Goal: Information Seeking & Learning: Compare options

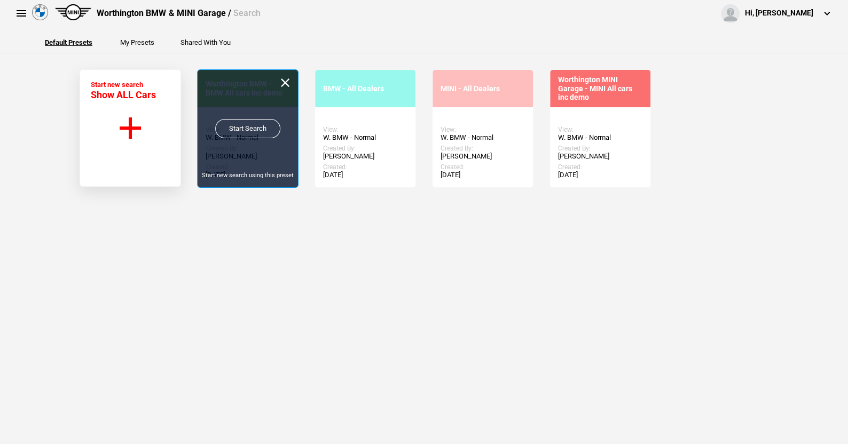
click at [255, 131] on link "Start Search" at bounding box center [247, 128] width 65 height 19
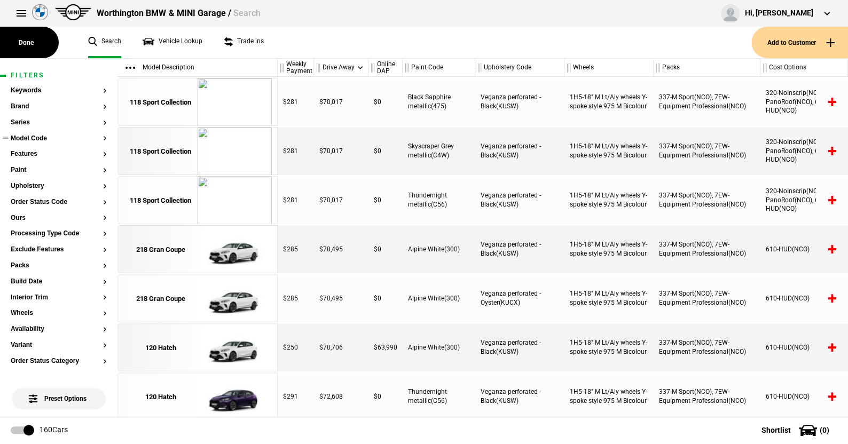
click at [33, 138] on button "Model Code" at bounding box center [59, 138] width 96 height 7
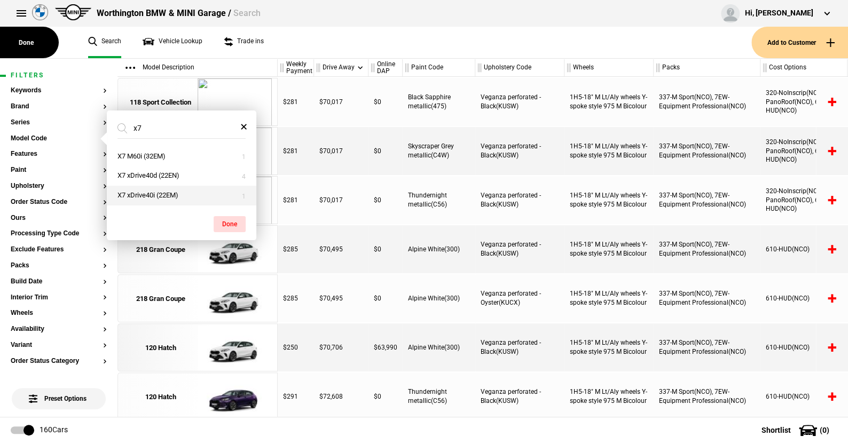
type input "x7"
click at [147, 188] on button "X7 xDrive40i (22EM)" at bounding box center [182, 196] width 150 height 20
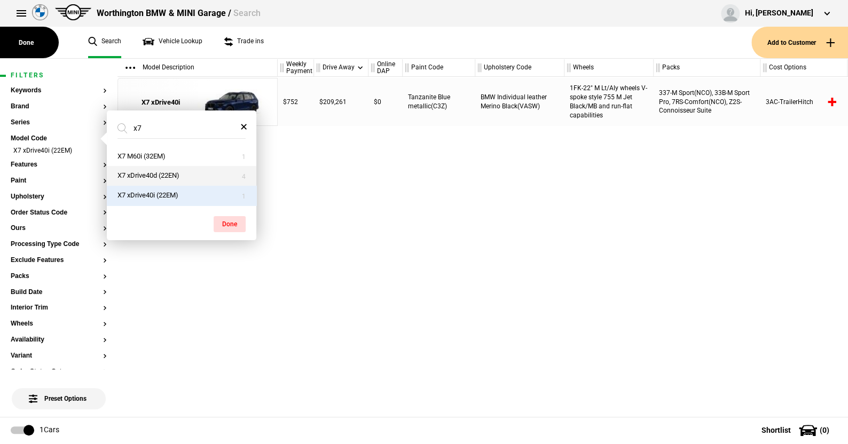
click at [169, 174] on button "X7 xDrive40d (22EN)" at bounding box center [182, 176] width 150 height 20
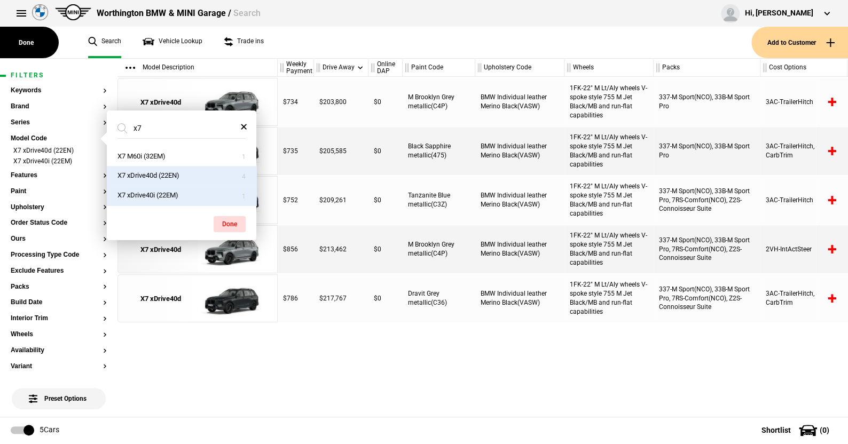
click at [192, 200] on button "X7 xDrive40i (22EM)" at bounding box center [182, 196] width 150 height 20
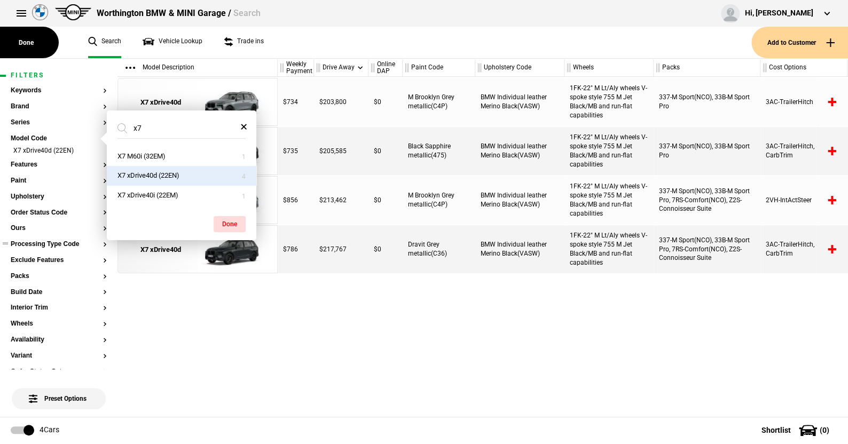
click at [69, 242] on button "Processing Type Code" at bounding box center [59, 244] width 96 height 7
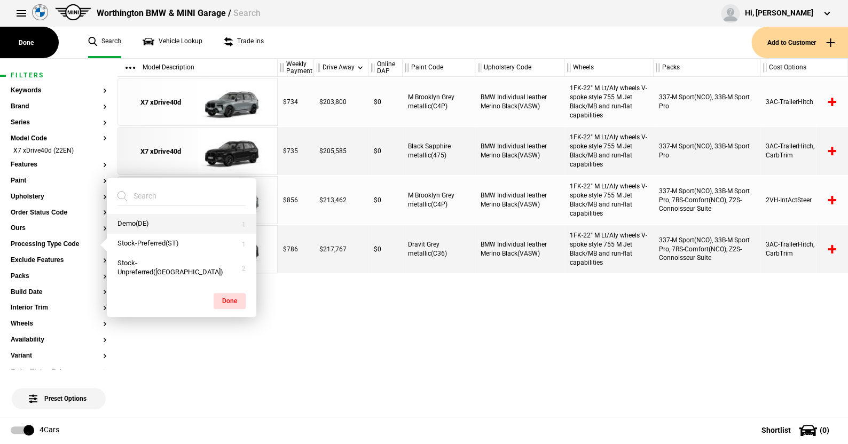
click at [131, 225] on button "Demo(DE)" at bounding box center [182, 224] width 150 height 20
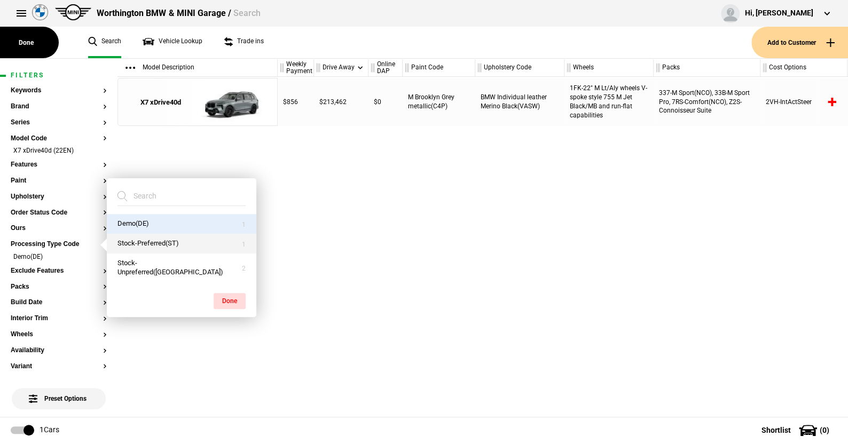
click at [147, 253] on button "Stock-Preferred(ST)" at bounding box center [182, 244] width 150 height 20
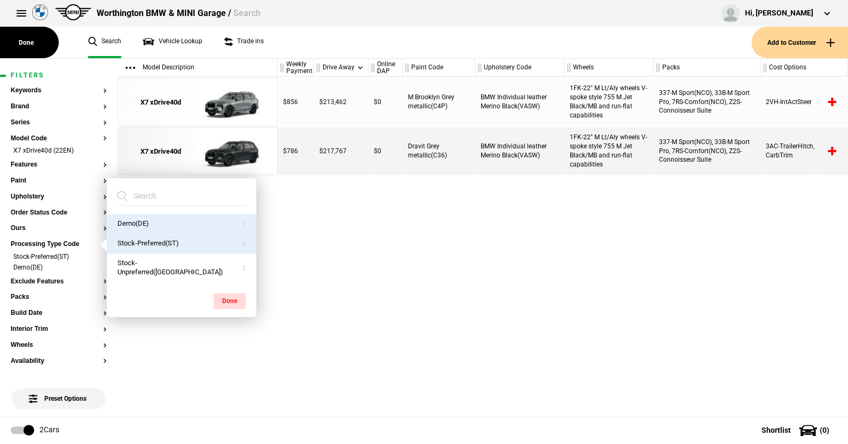
click at [366, 272] on div "$856 $213,462 $0 M Brooklyn Grey metallic(C4P) BMW Individual leather Merino Bl…" at bounding box center [563, 247] width 570 height 340
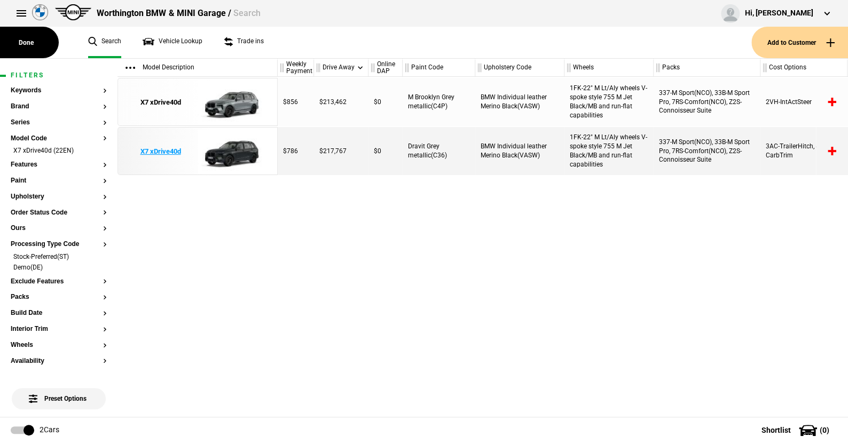
click at [226, 148] on img at bounding box center [235, 152] width 74 height 48
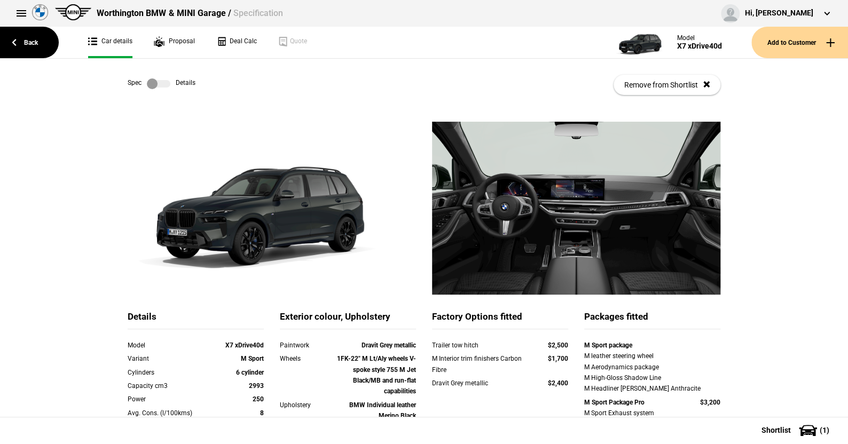
click at [155, 78] on label at bounding box center [158, 83] width 23 height 11
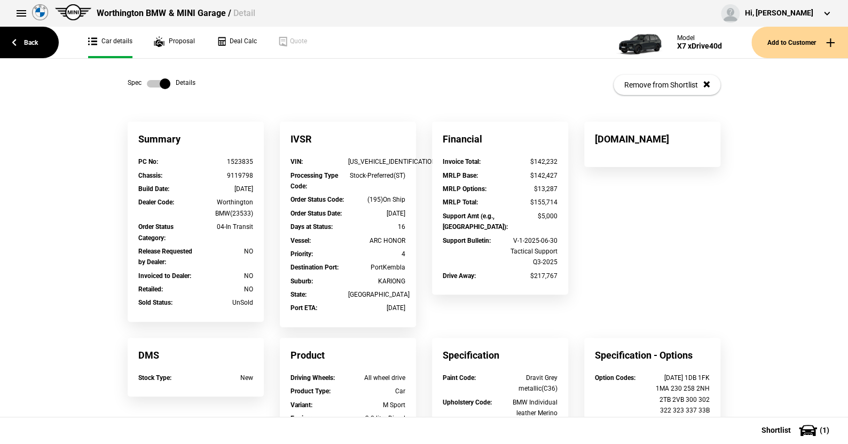
click at [156, 78] on label at bounding box center [158, 83] width 23 height 11
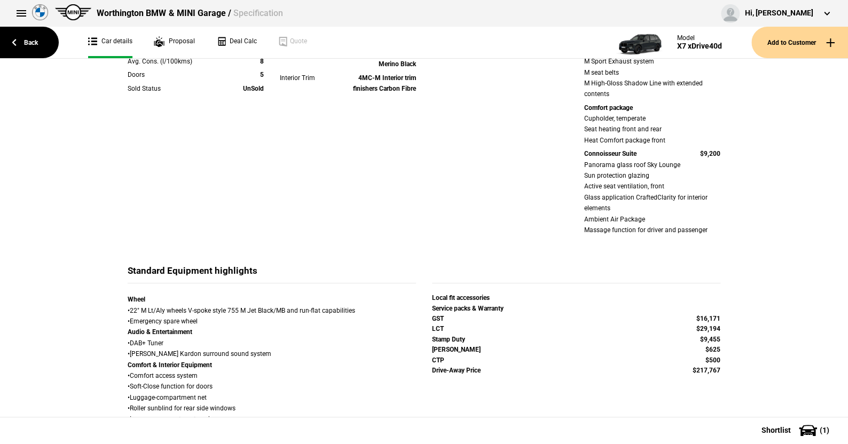
scroll to position [368, 0]
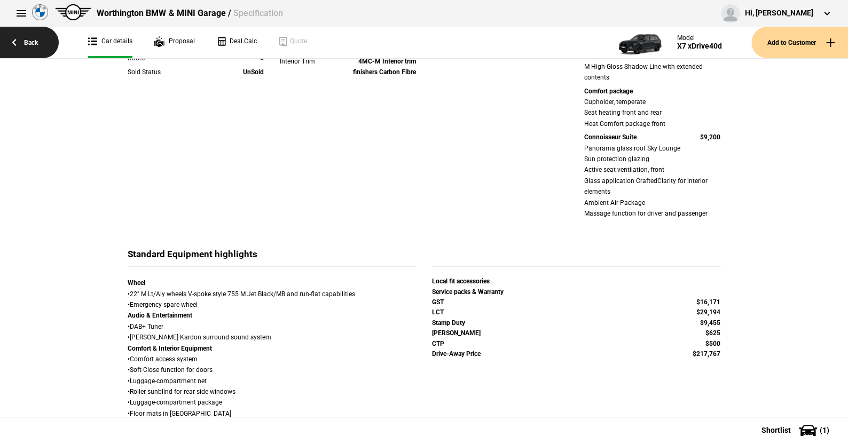
click at [26, 32] on link "Back" at bounding box center [29, 43] width 59 height 32
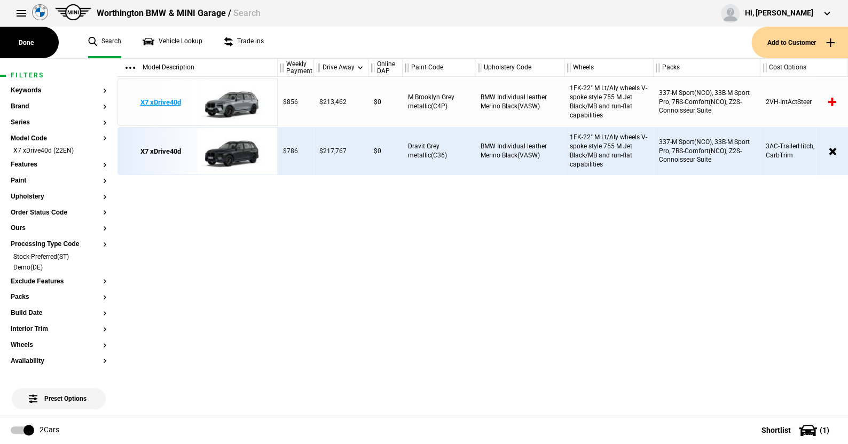
click at [231, 99] on img at bounding box center [235, 102] width 74 height 48
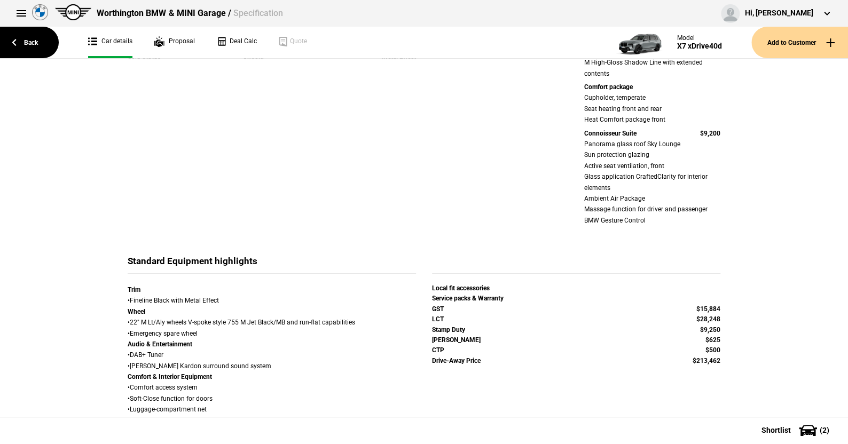
scroll to position [384, 0]
click at [28, 40] on link "Back" at bounding box center [29, 43] width 59 height 32
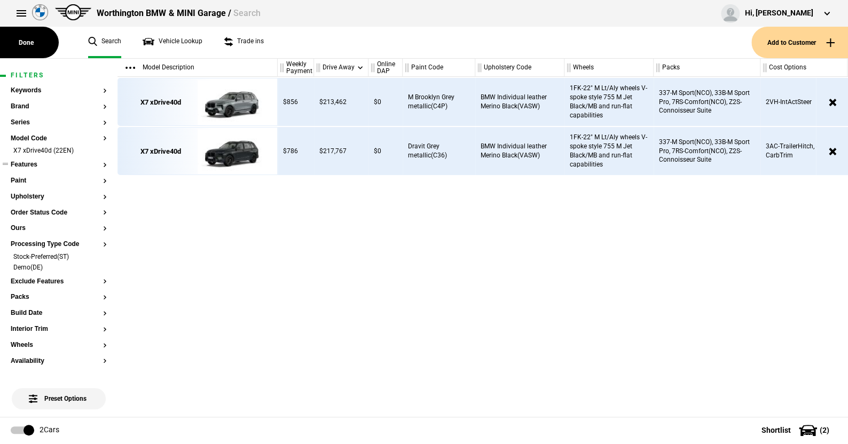
drag, startPoint x: 94, startPoint y: 150, endPoint x: 92, endPoint y: 158, distance: 7.6
click at [94, 150] on li "X7 xDrive40d (22EN)" at bounding box center [59, 151] width 96 height 11
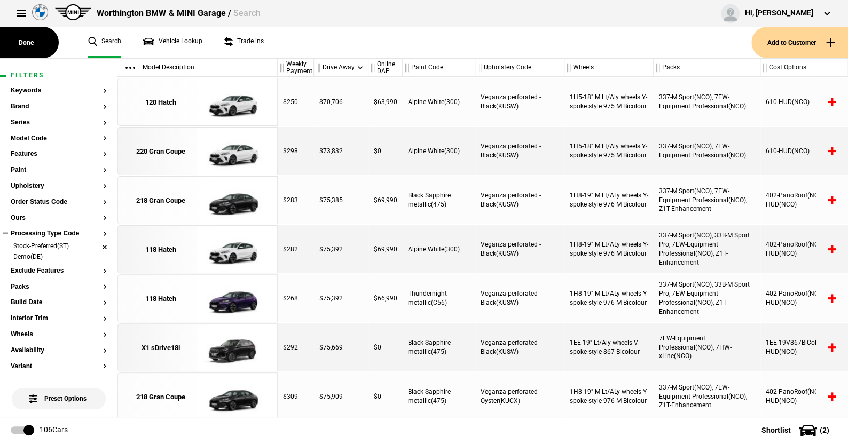
click at [96, 247] on li "Stock-Preferred(ST)" at bounding box center [59, 247] width 96 height 11
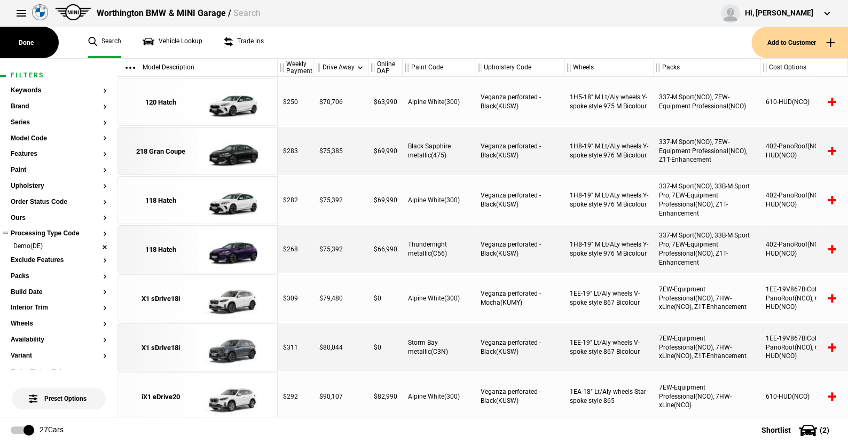
click at [96, 245] on li "Demo(DE)" at bounding box center [59, 247] width 96 height 11
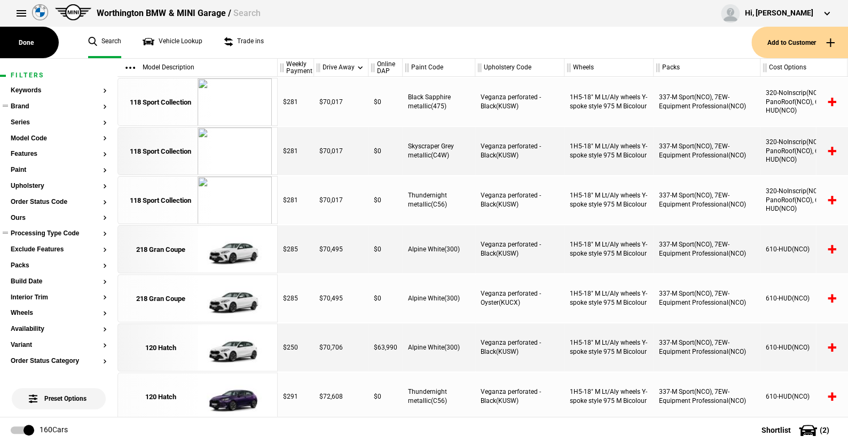
click at [25, 105] on button "Brand" at bounding box center [59, 106] width 96 height 7
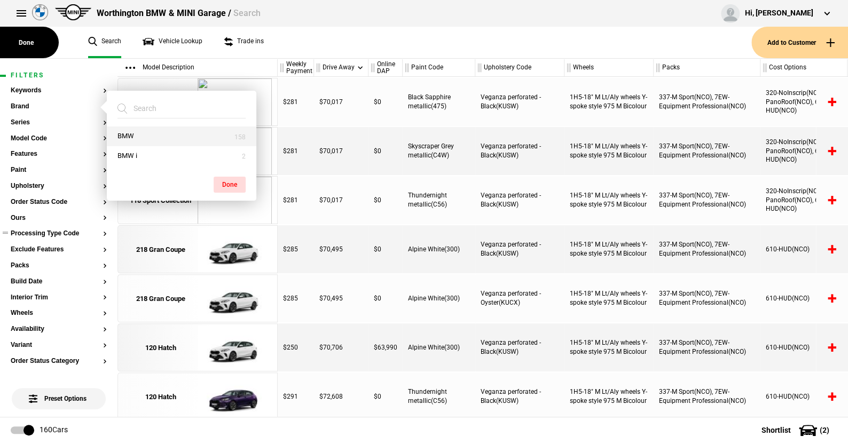
click at [152, 136] on button "BMW" at bounding box center [182, 137] width 150 height 20
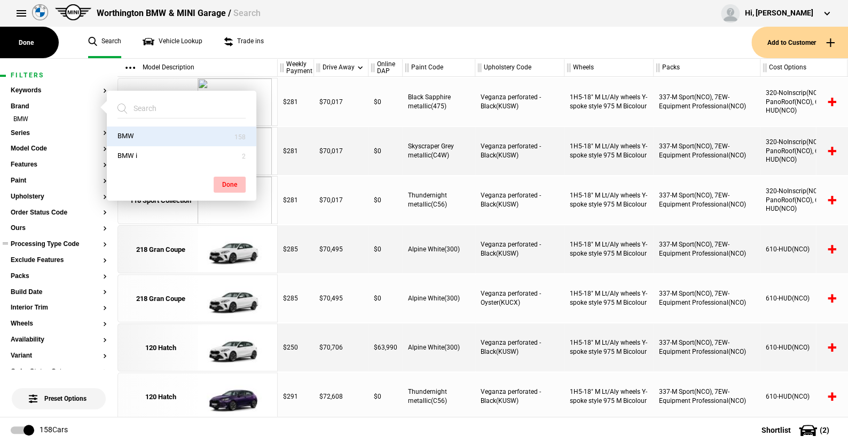
click at [225, 178] on button "Done" at bounding box center [230, 185] width 32 height 16
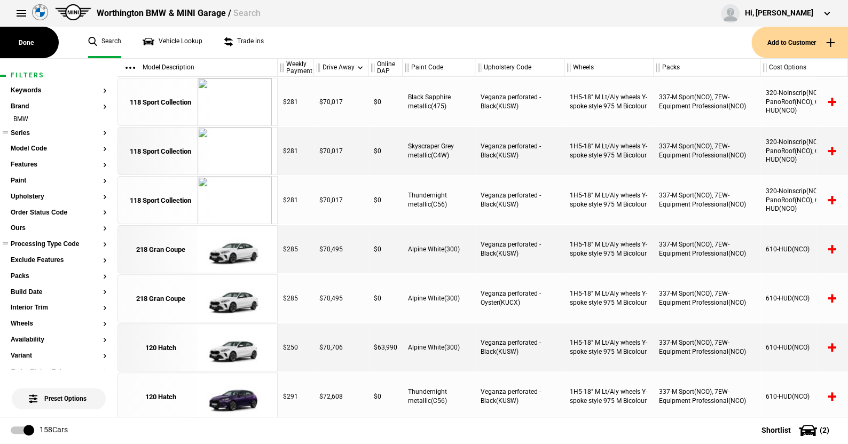
click at [19, 133] on button "Series" at bounding box center [59, 133] width 96 height 7
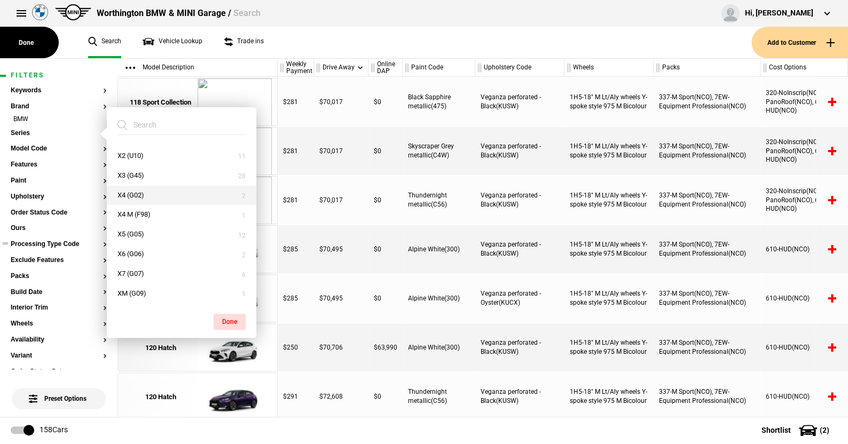
scroll to position [219, 0]
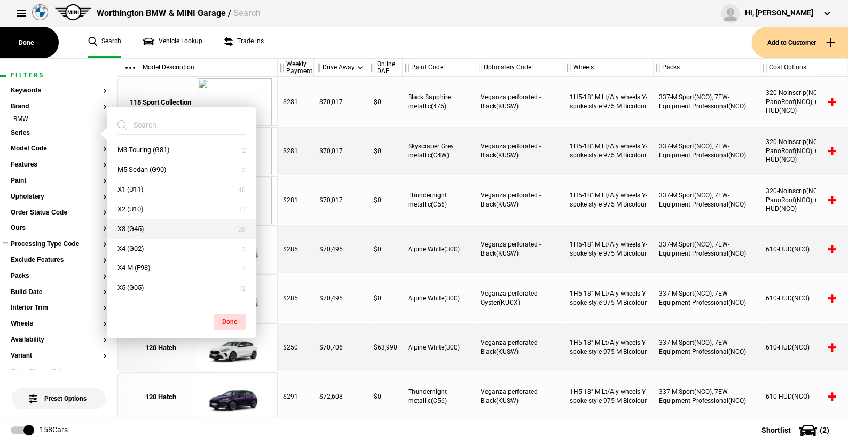
click at [139, 225] on button "X3 (G45)" at bounding box center [182, 229] width 150 height 20
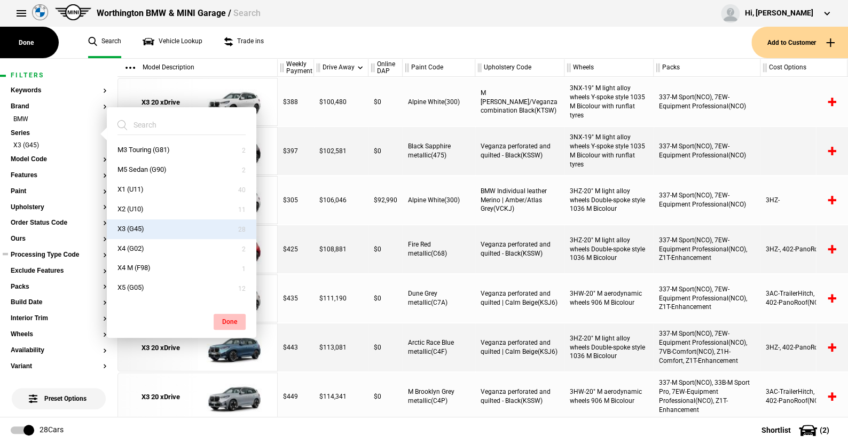
drag, startPoint x: 225, startPoint y: 318, endPoint x: 224, endPoint y: 313, distance: 5.4
click at [225, 315] on button "Done" at bounding box center [230, 322] width 32 height 16
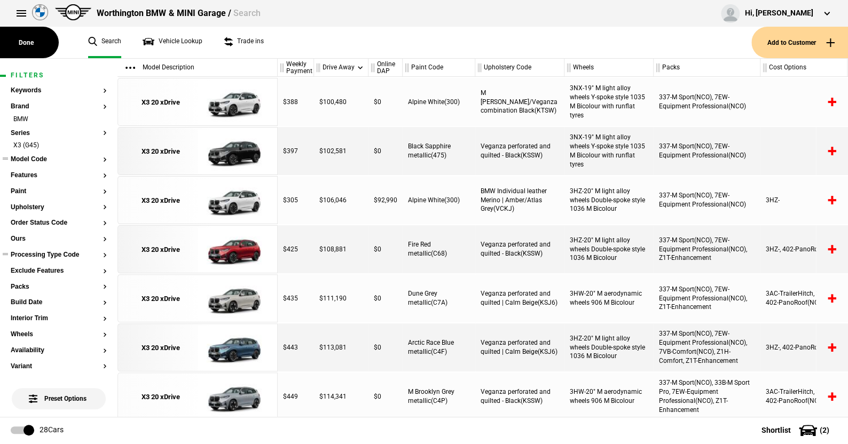
click at [37, 156] on button "Model Code" at bounding box center [59, 159] width 96 height 7
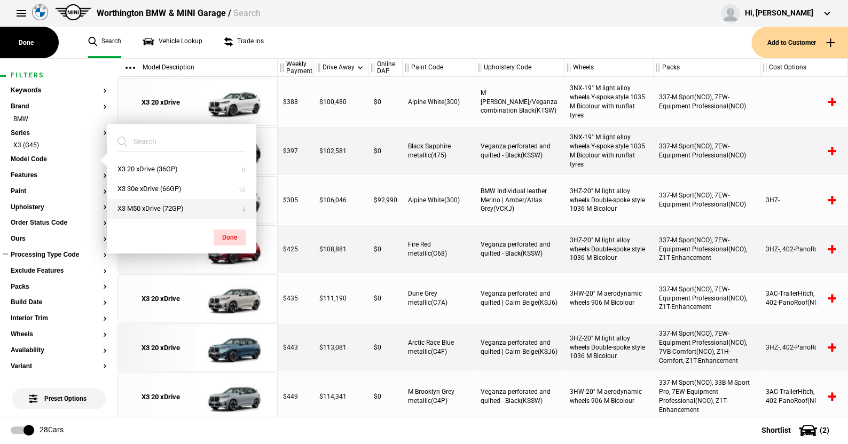
click at [137, 207] on button "X3 M50 xDrive (72GP)" at bounding box center [182, 209] width 150 height 20
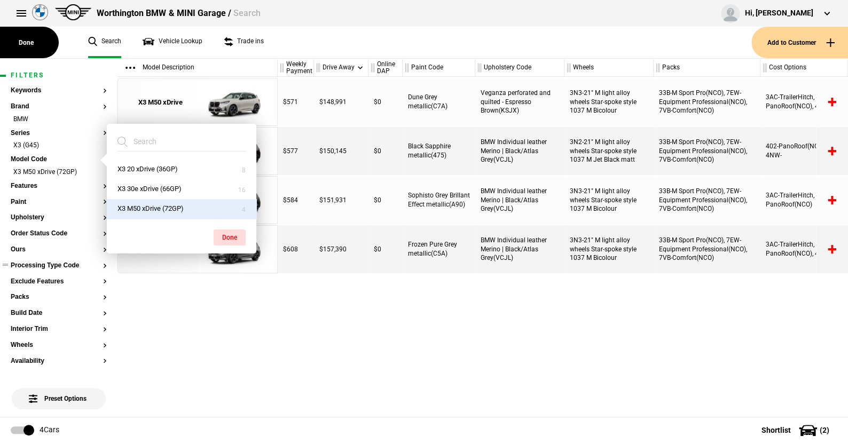
click at [233, 232] on button "Done" at bounding box center [230, 238] width 32 height 16
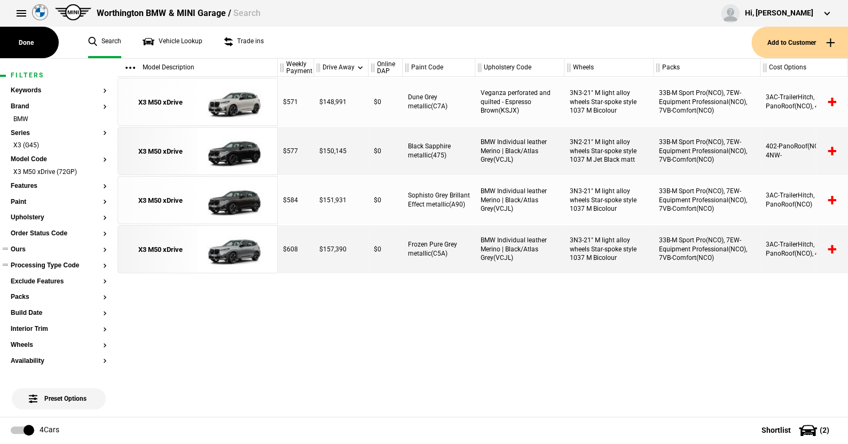
click at [20, 246] on button "Ours" at bounding box center [59, 249] width 96 height 7
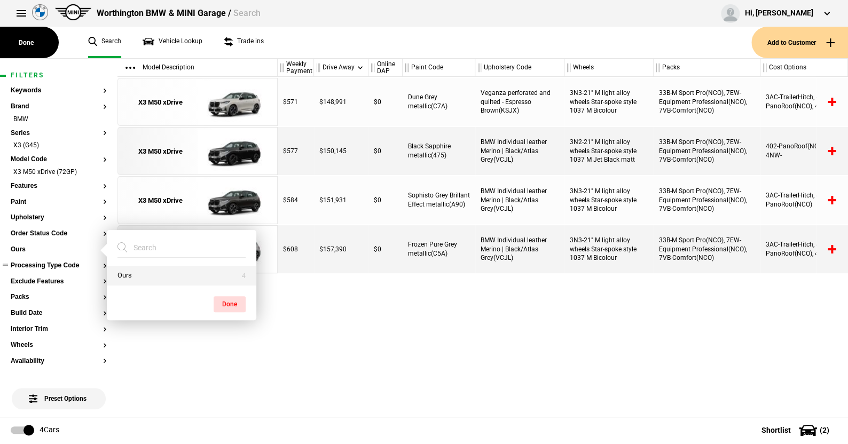
click at [125, 273] on button "Ours" at bounding box center [182, 276] width 150 height 20
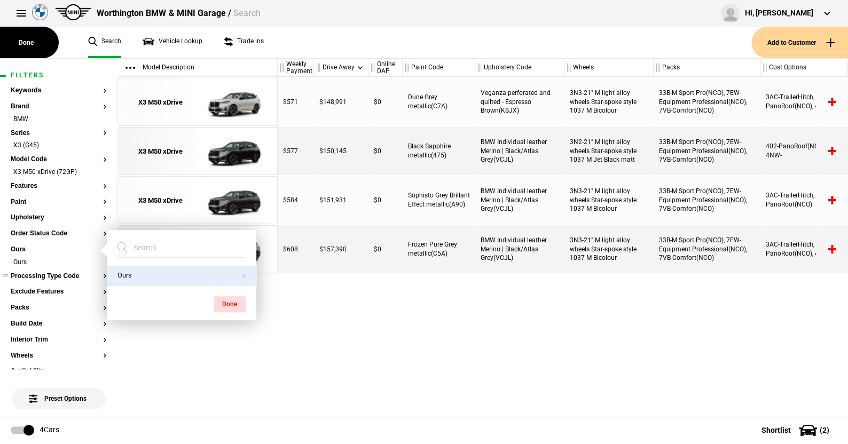
drag, startPoint x: 234, startPoint y: 301, endPoint x: 234, endPoint y: 230, distance: 71.6
click at [233, 300] on button "Done" at bounding box center [230, 304] width 32 height 16
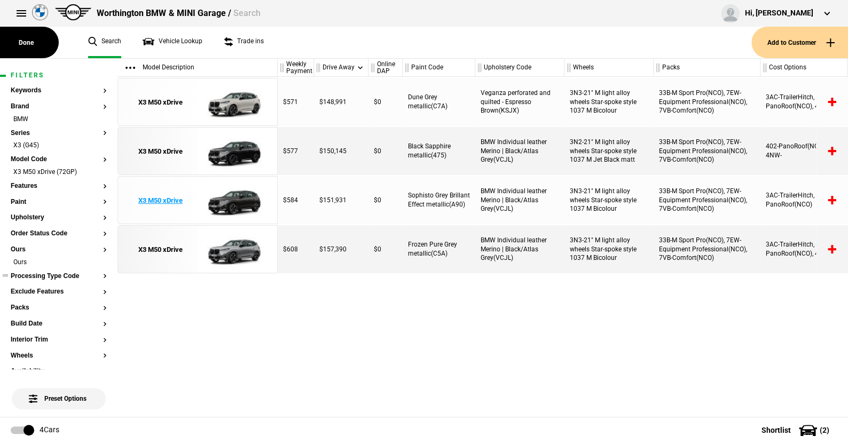
click at [239, 204] on img at bounding box center [235, 201] width 74 height 48
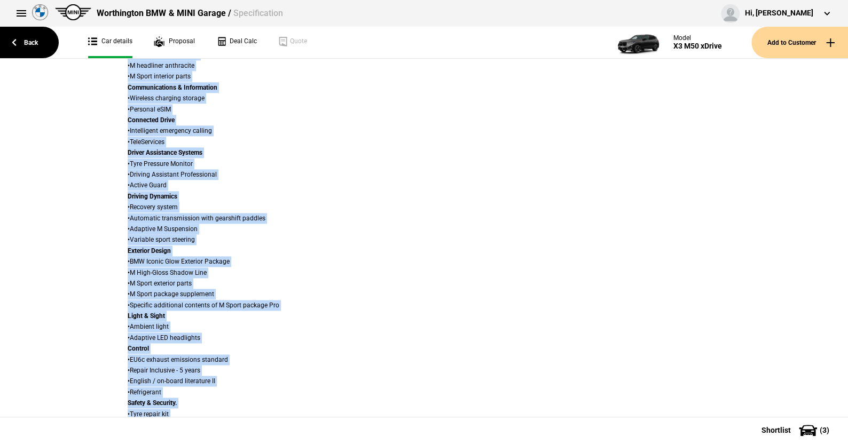
scroll to position [757, 0]
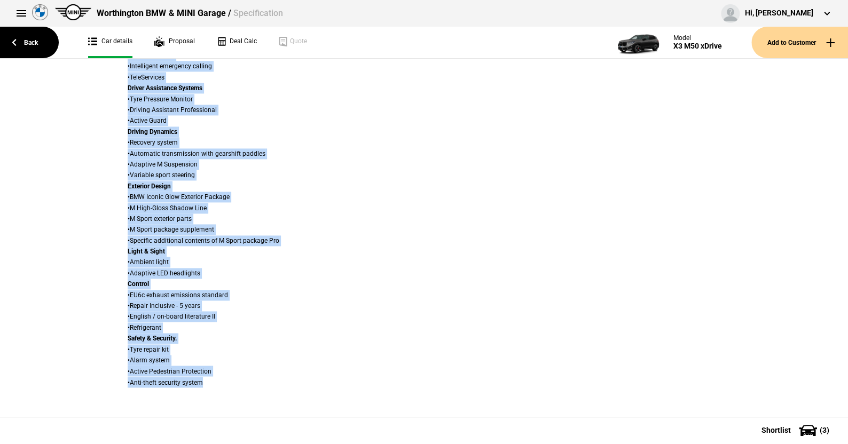
drag, startPoint x: 71, startPoint y: 98, endPoint x: 803, endPoint y: 413, distance: 797.0
click at [803, 413] on div "Spec Details Remove from Shortlist Details Model X3 M50 xDrive Variant Cylinder…" at bounding box center [424, 238] width 848 height 358
copy div "Details Remove from Shortlist Details Model X3 M50 xDrive Variant Cylinders 6 c…"
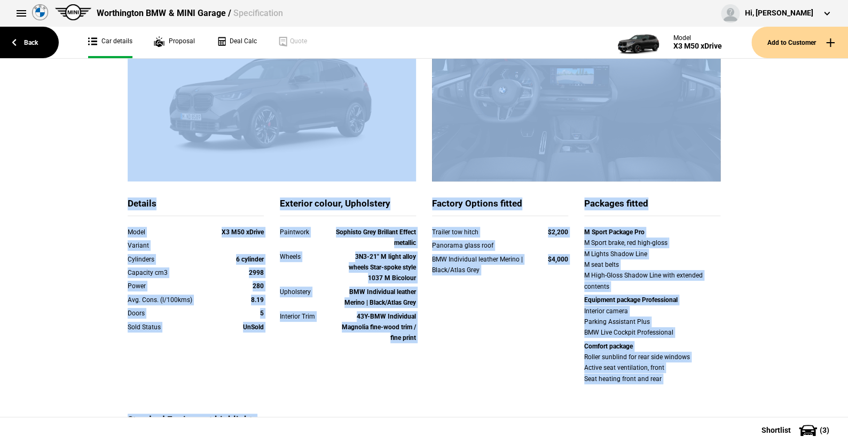
scroll to position [0, 0]
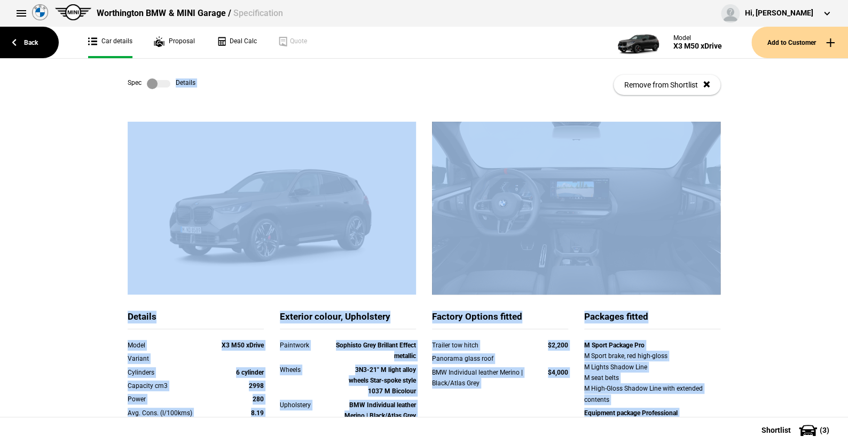
click at [165, 81] on label at bounding box center [158, 83] width 23 height 11
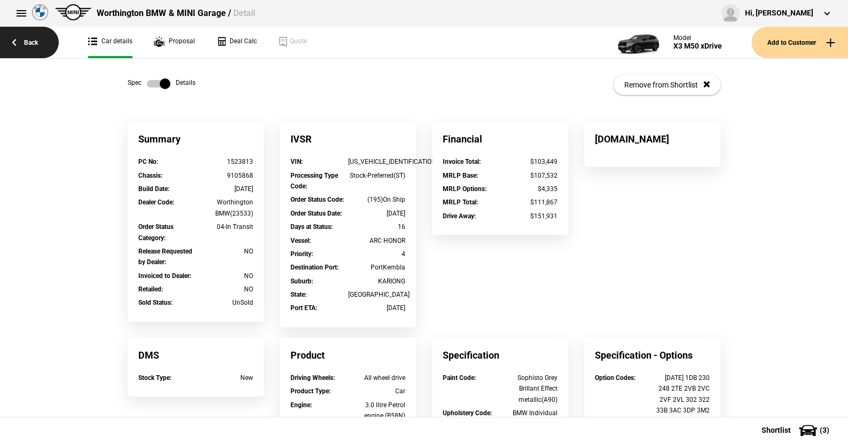
click at [34, 40] on link "Back" at bounding box center [29, 43] width 59 height 32
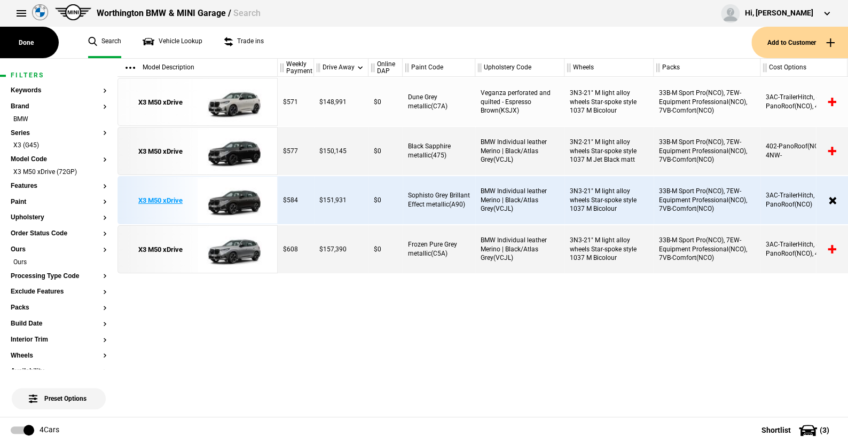
click at [239, 194] on img at bounding box center [235, 201] width 74 height 48
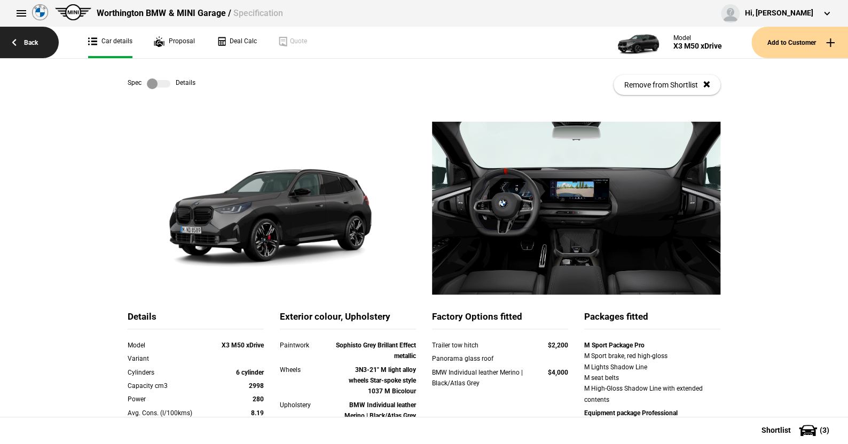
click at [35, 40] on link "Back" at bounding box center [29, 43] width 59 height 32
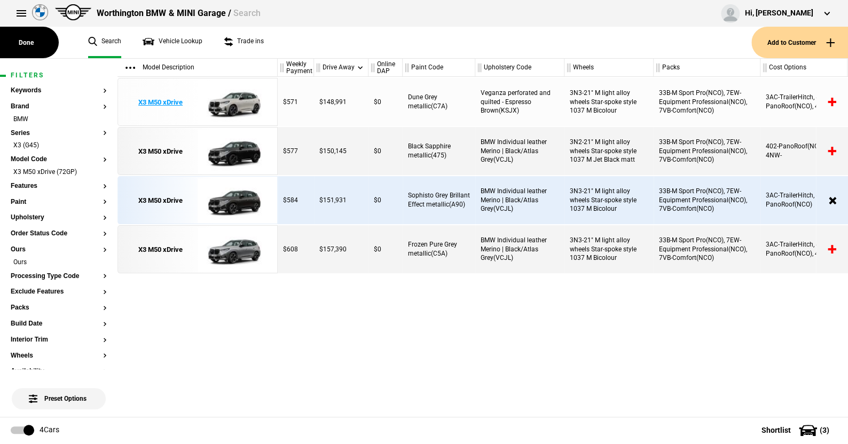
click at [236, 103] on img at bounding box center [235, 102] width 74 height 48
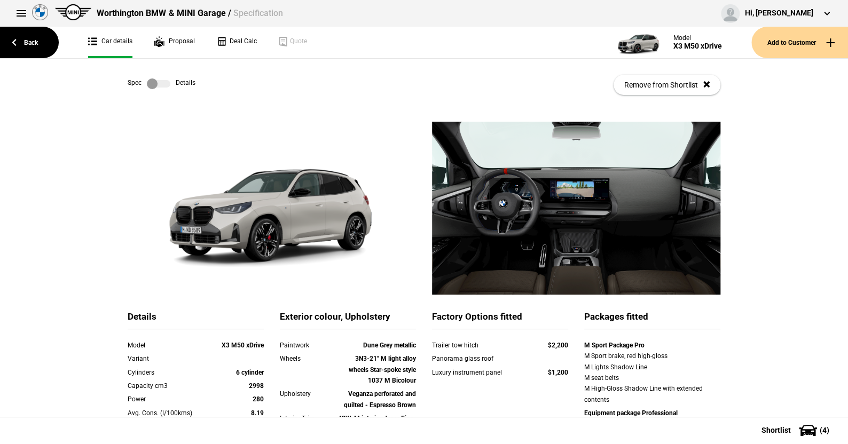
click at [163, 84] on label at bounding box center [158, 83] width 23 height 11
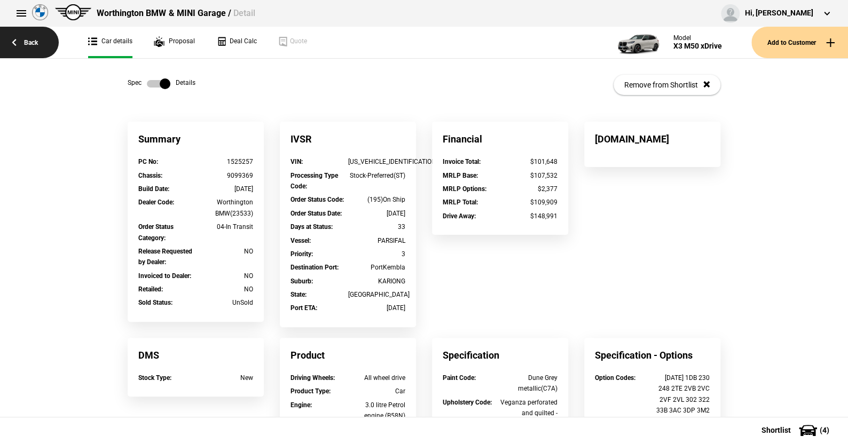
click at [33, 36] on link "Back" at bounding box center [29, 43] width 59 height 32
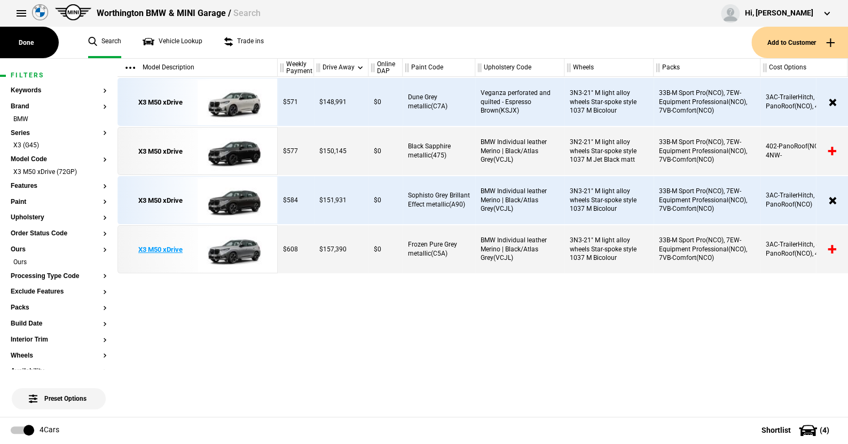
click at [241, 250] on img at bounding box center [235, 250] width 74 height 48
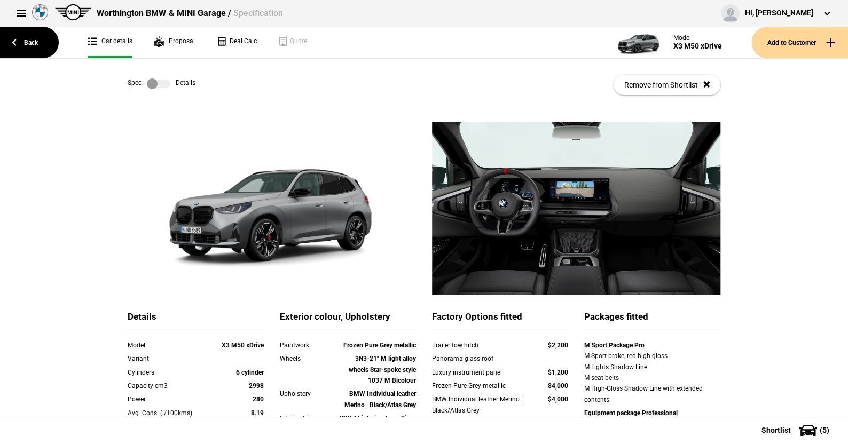
click at [163, 83] on label at bounding box center [158, 83] width 23 height 11
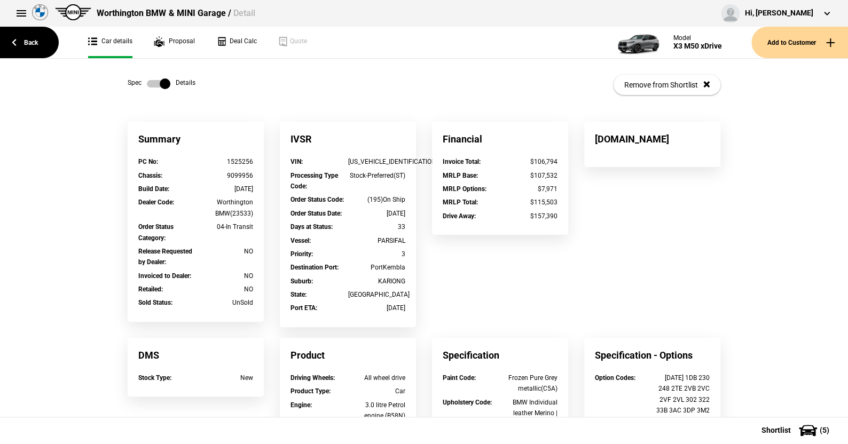
click at [147, 84] on label at bounding box center [158, 83] width 23 height 11
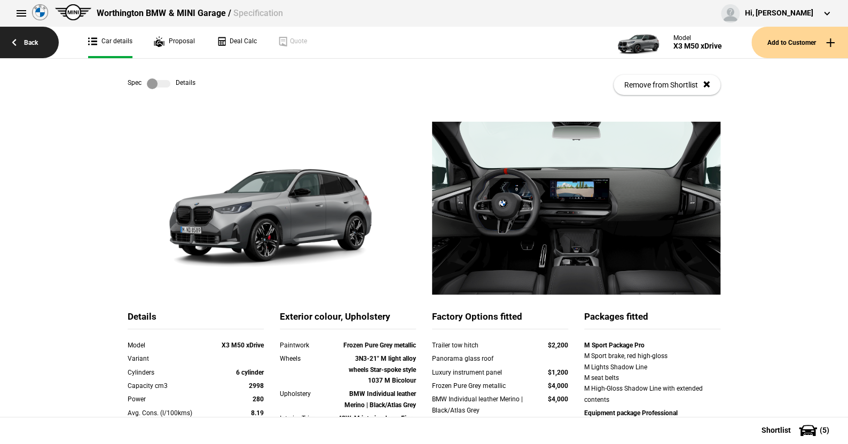
click at [26, 44] on link "Back" at bounding box center [29, 43] width 59 height 32
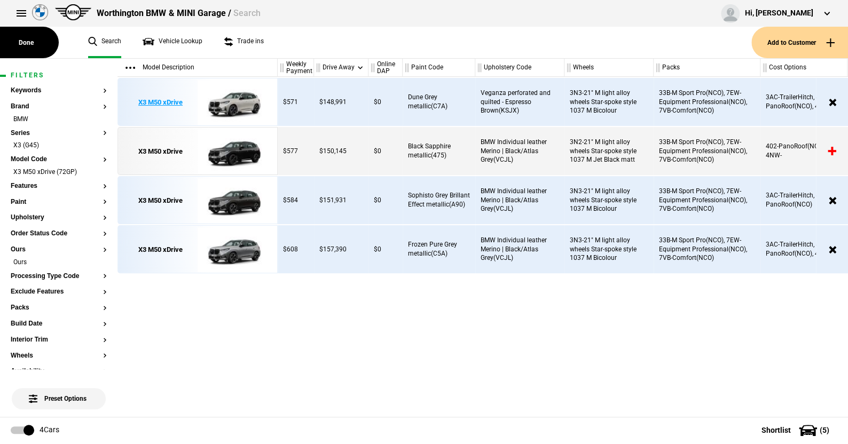
click at [239, 104] on img at bounding box center [235, 102] width 74 height 48
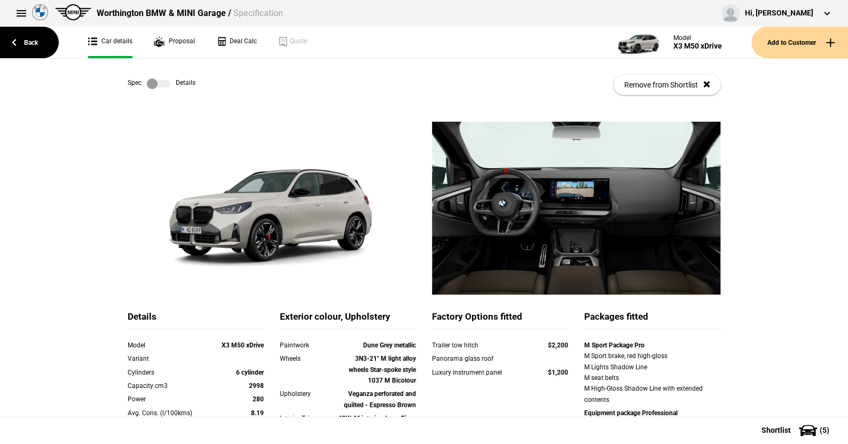
click at [163, 83] on label at bounding box center [158, 83] width 23 height 11
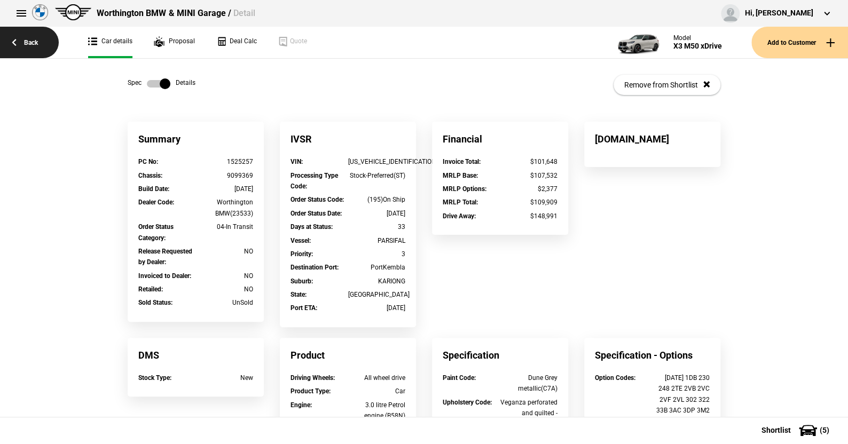
click at [32, 38] on link "Back" at bounding box center [29, 43] width 59 height 32
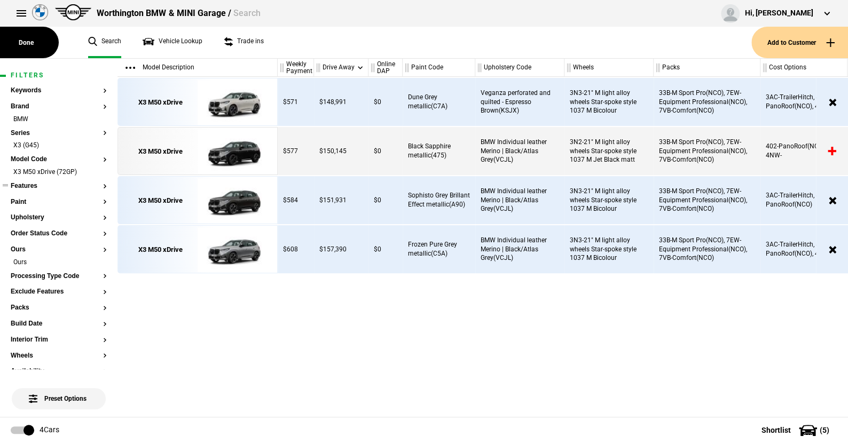
click at [34, 185] on button "Features" at bounding box center [59, 186] width 96 height 7
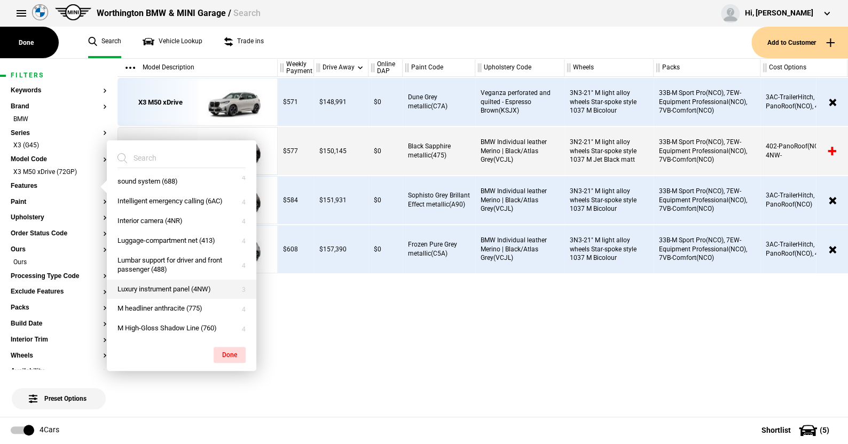
scroll to position [587, 0]
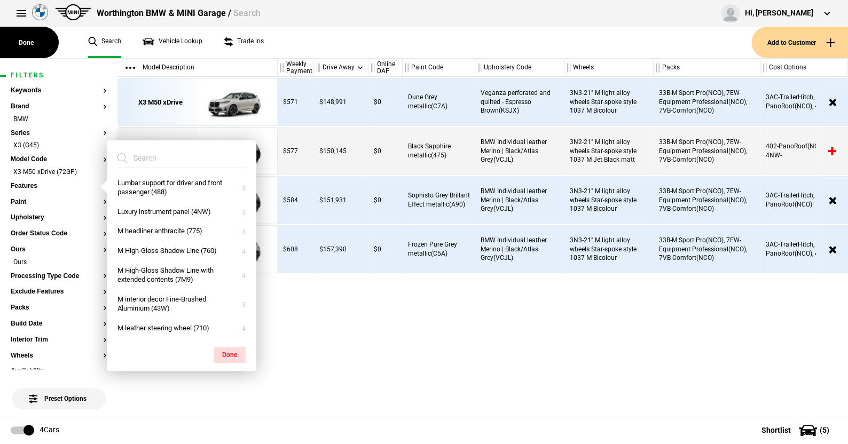
click at [169, 156] on input "search" at bounding box center [174, 157] width 115 height 19
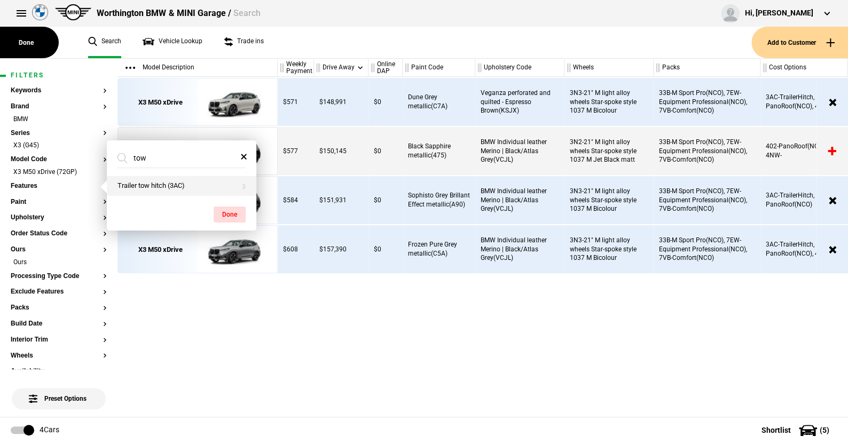
type input "tow"
click at [169, 190] on button "Trailer tow hitch (3AC)" at bounding box center [182, 186] width 150 height 20
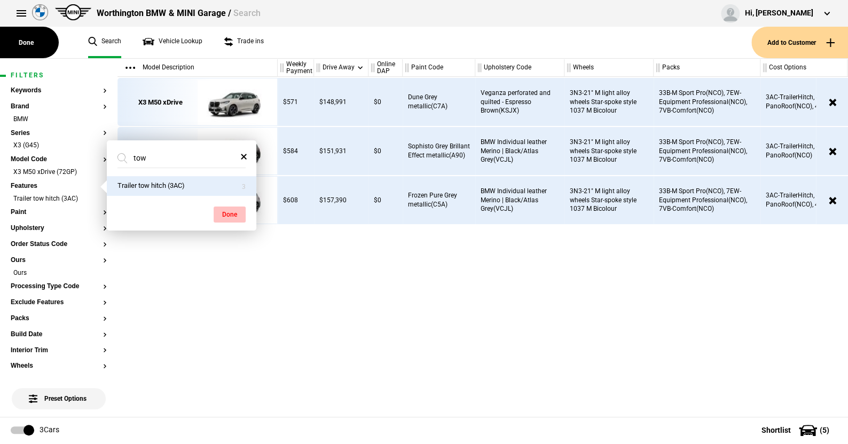
click at [229, 215] on button "Done" at bounding box center [230, 215] width 32 height 16
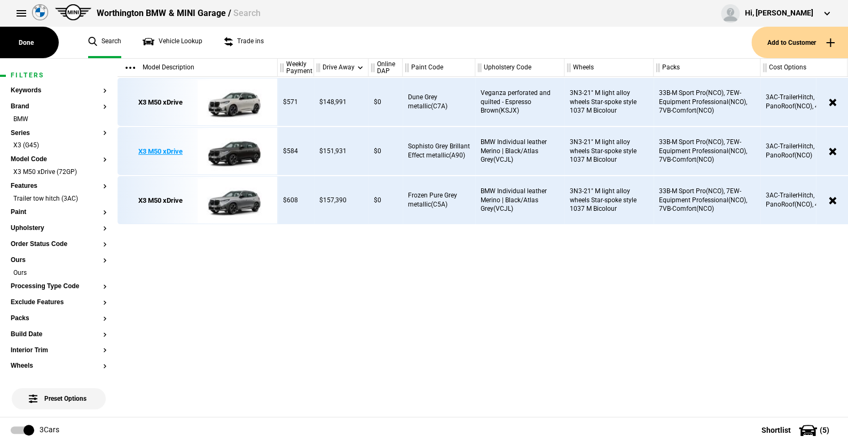
click at [237, 151] on img at bounding box center [235, 152] width 74 height 48
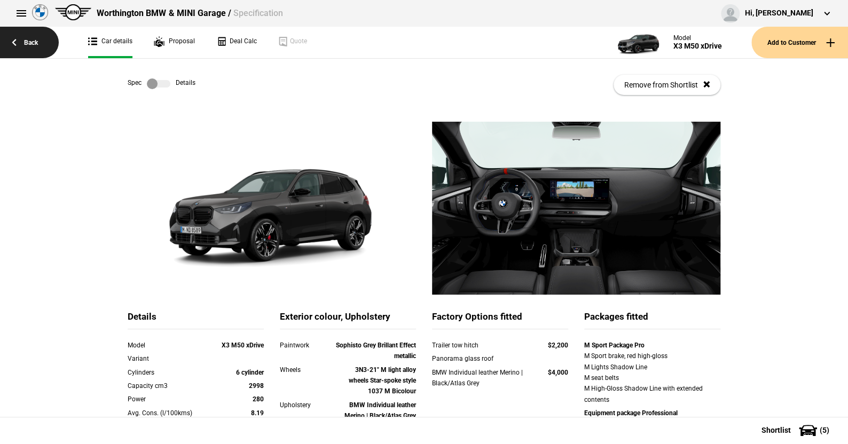
click at [35, 40] on link "Back" at bounding box center [29, 43] width 59 height 32
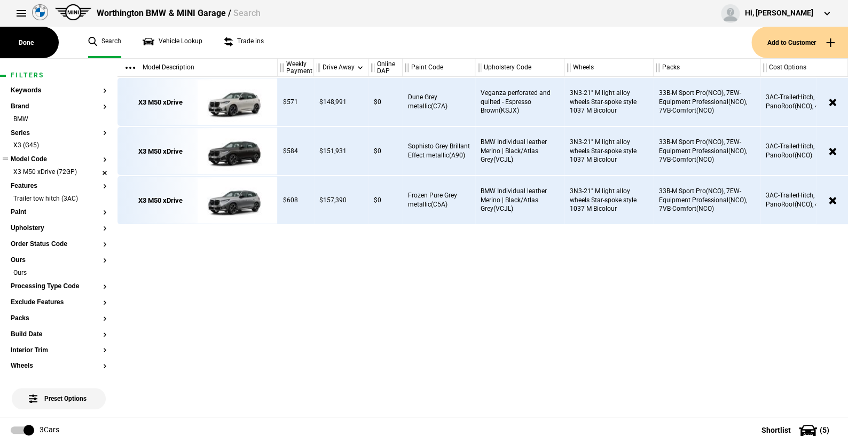
click at [98, 171] on li "X3 M50 xDrive (72GP)" at bounding box center [59, 173] width 96 height 11
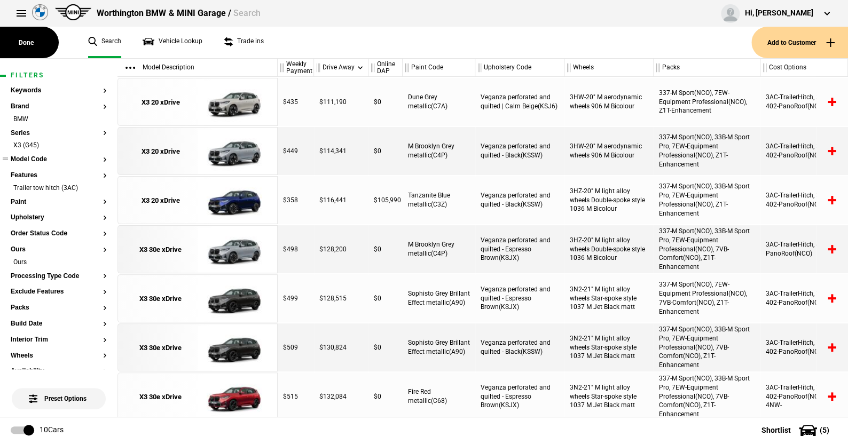
click at [38, 160] on button "Model Code" at bounding box center [59, 159] width 96 height 7
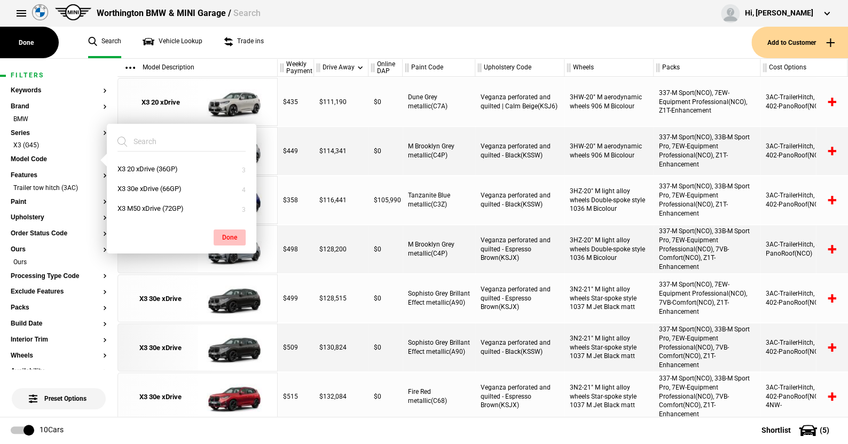
click at [230, 232] on button "Done" at bounding box center [230, 238] width 32 height 16
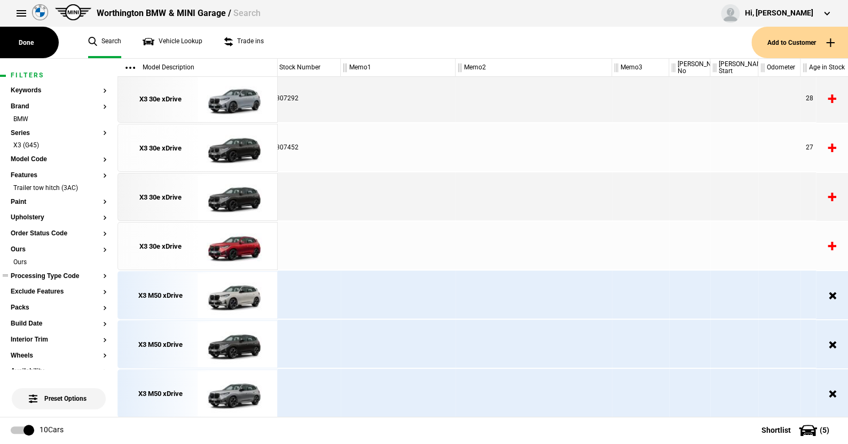
click at [43, 274] on button "Processing Type Code" at bounding box center [59, 276] width 96 height 7
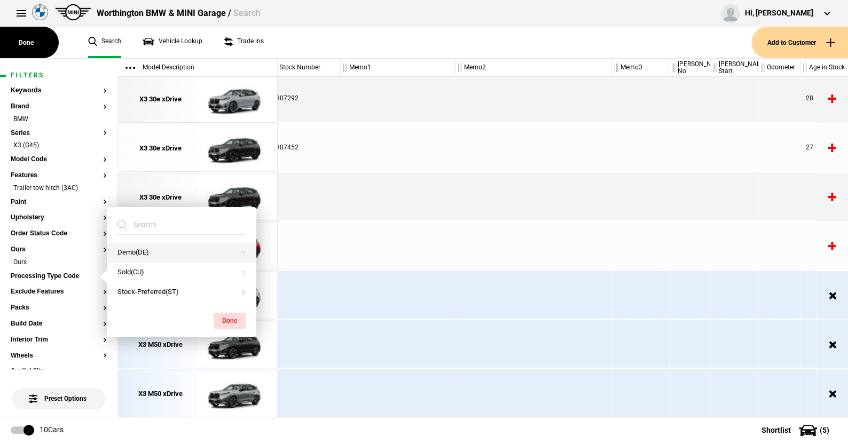
click at [139, 253] on button "Demo(DE)" at bounding box center [182, 253] width 150 height 20
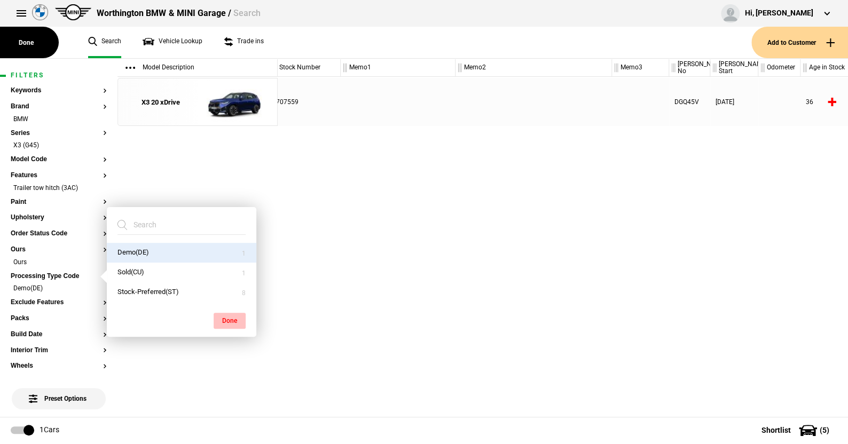
click at [232, 320] on button "Done" at bounding box center [230, 321] width 32 height 16
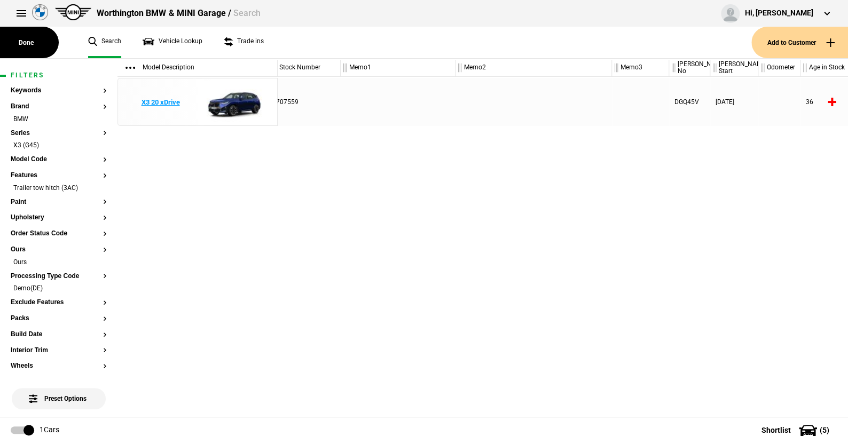
click at [244, 98] on img at bounding box center [235, 102] width 74 height 48
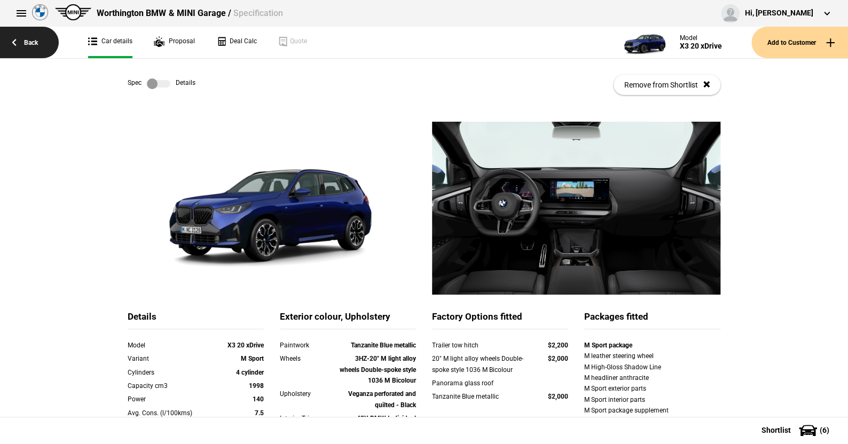
click at [30, 42] on link "Back" at bounding box center [29, 43] width 59 height 32
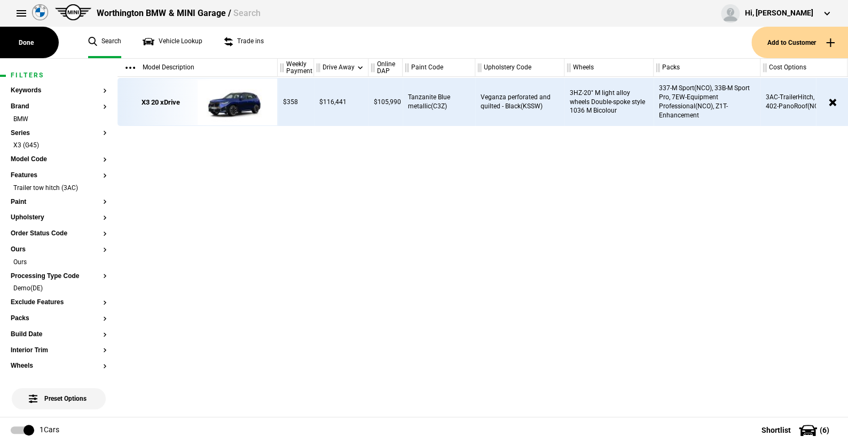
scroll to position [0, 771]
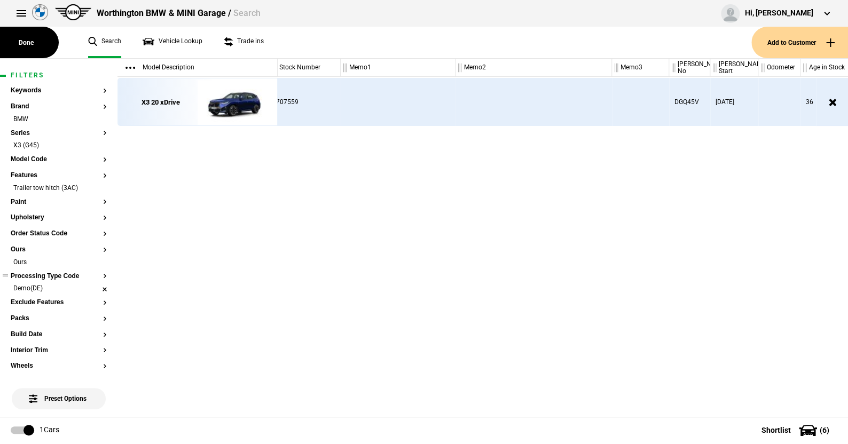
click at [98, 285] on li "Demo(DE)" at bounding box center [59, 289] width 96 height 11
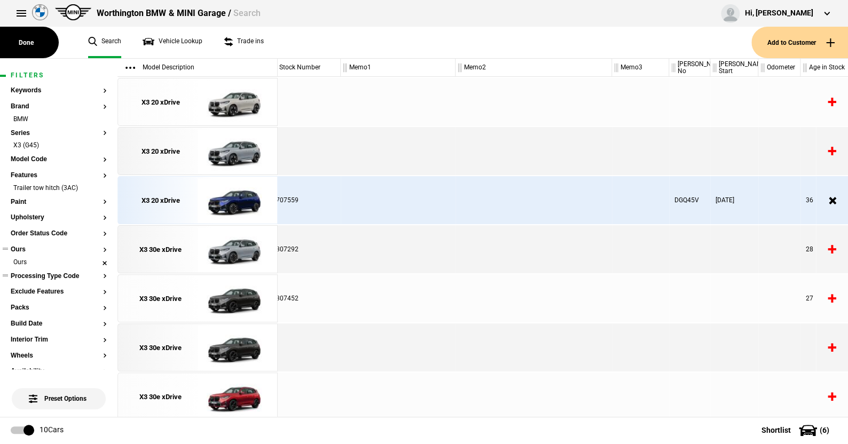
click at [96, 262] on li "Ours" at bounding box center [59, 263] width 96 height 11
click at [97, 186] on li "Trailer tow hitch (3AC)" at bounding box center [59, 189] width 96 height 11
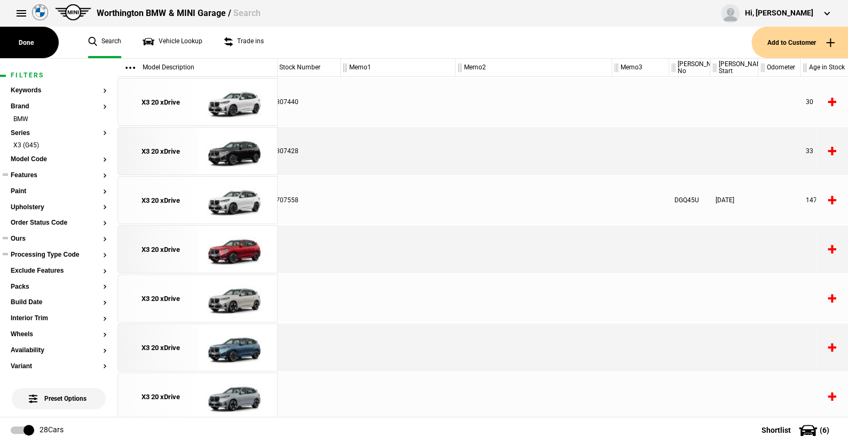
click at [20, 235] on button "Ours" at bounding box center [59, 238] width 96 height 7
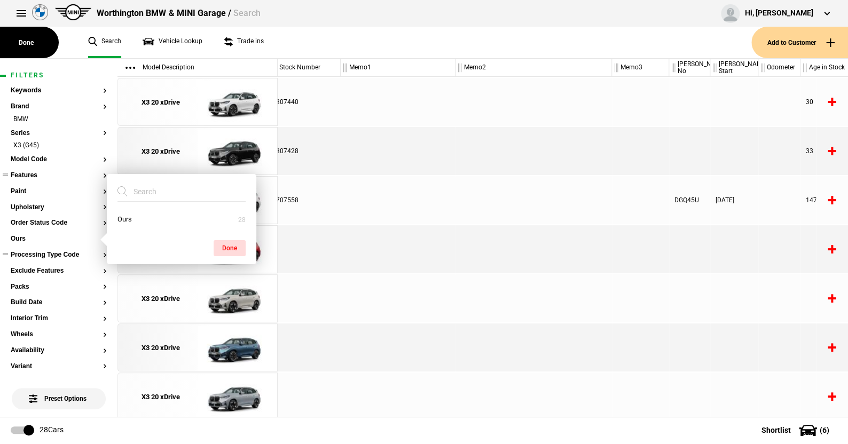
drag, startPoint x: 122, startPoint y: 216, endPoint x: 185, endPoint y: 231, distance: 65.3
click at [122, 216] on button "Ours" at bounding box center [182, 220] width 150 height 20
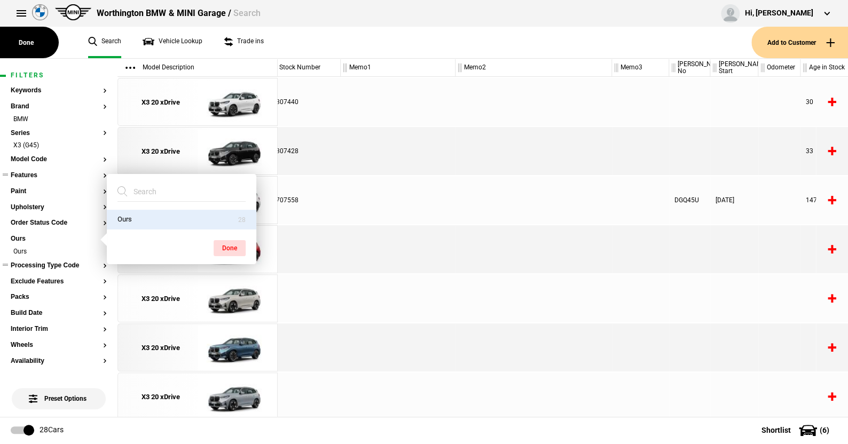
drag, startPoint x: 239, startPoint y: 245, endPoint x: 217, endPoint y: 238, distance: 22.6
click at [232, 242] on button "Done" at bounding box center [230, 248] width 32 height 16
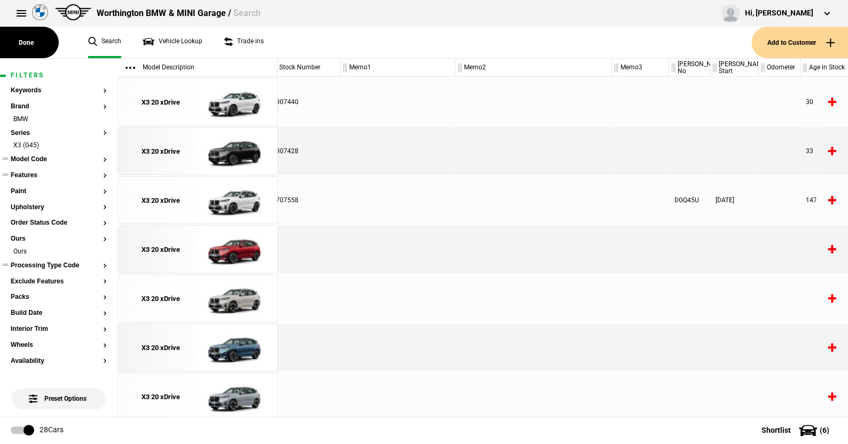
click at [31, 160] on button "Model Code" at bounding box center [59, 159] width 96 height 7
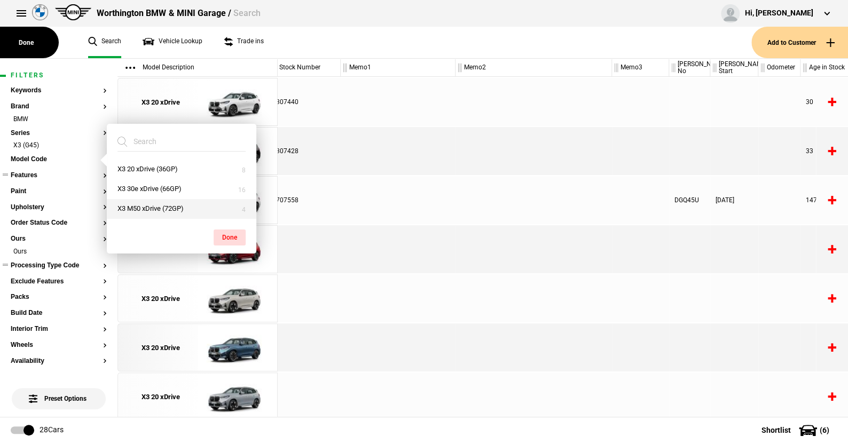
click at [153, 206] on button "X3 M50 xDrive (72GP)" at bounding box center [182, 209] width 150 height 20
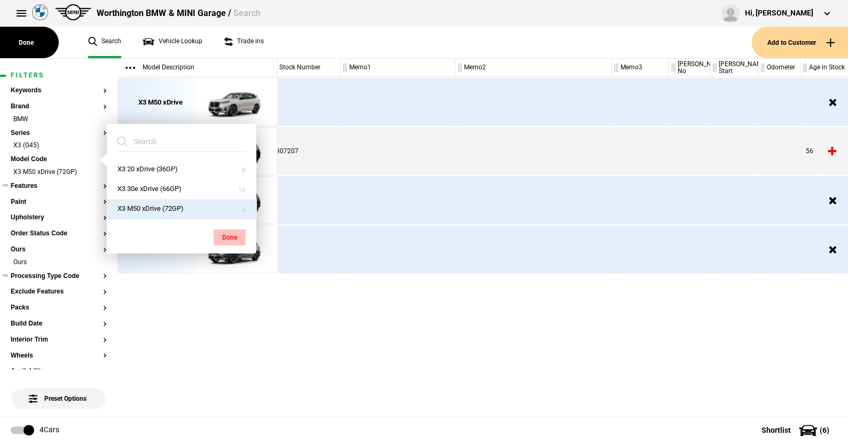
click at [224, 233] on button "Done" at bounding box center [230, 238] width 32 height 16
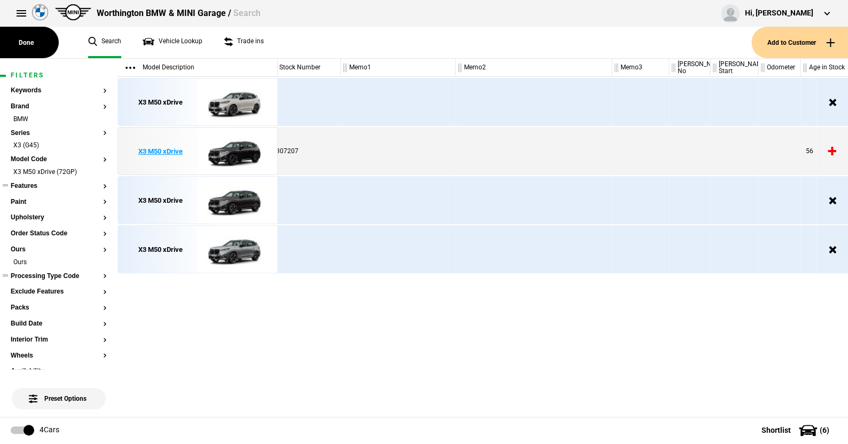
click at [240, 153] on img at bounding box center [235, 152] width 74 height 48
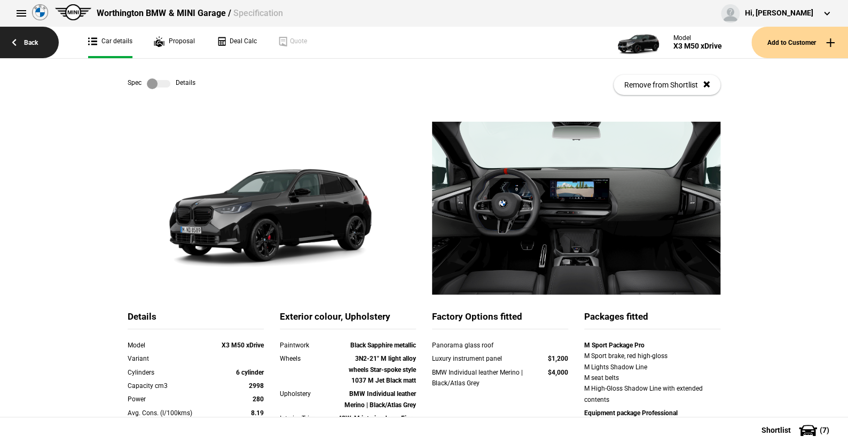
click at [25, 38] on link "Back" at bounding box center [29, 43] width 59 height 32
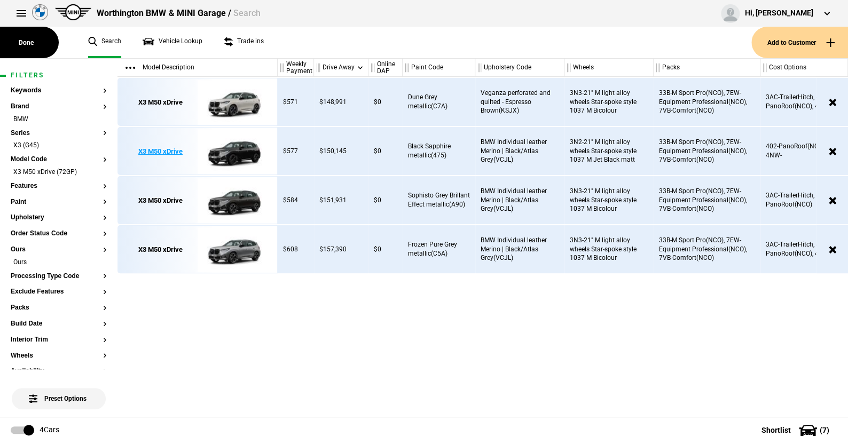
scroll to position [0, 771]
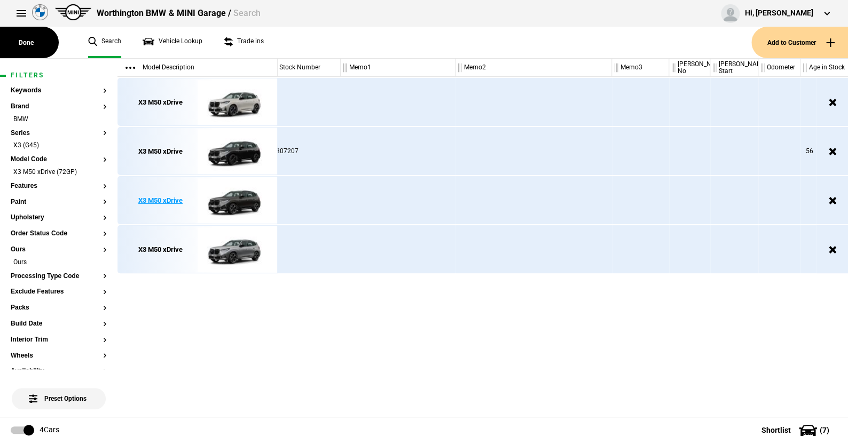
click at [240, 197] on img at bounding box center [235, 201] width 74 height 48
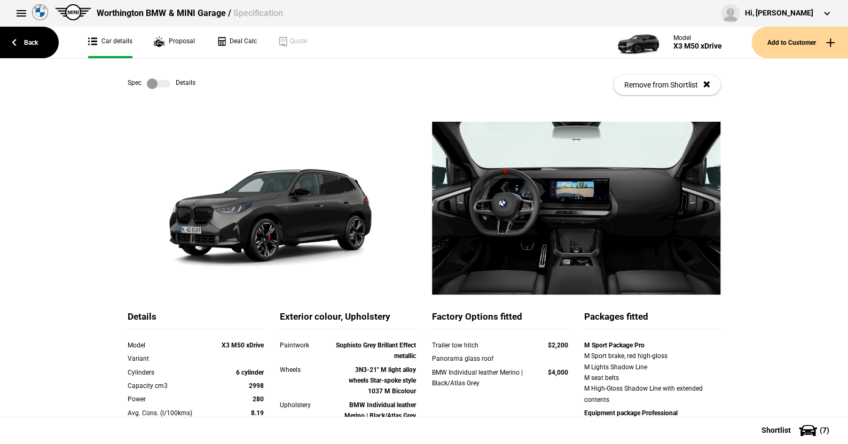
click at [163, 82] on label at bounding box center [158, 83] width 23 height 11
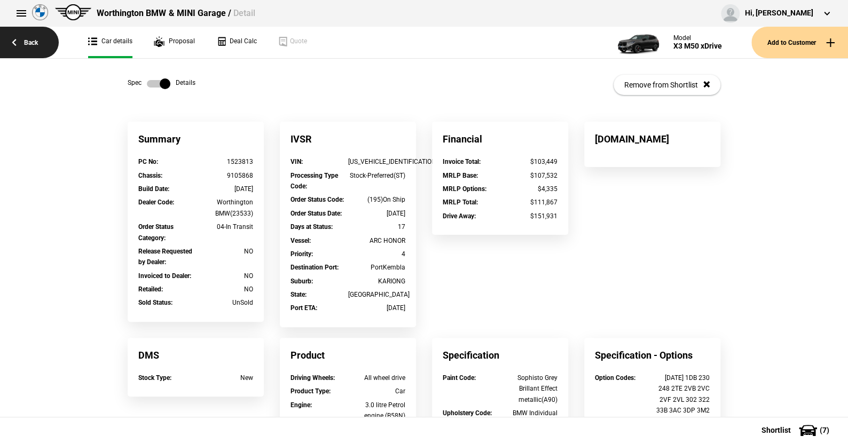
click at [33, 41] on link "Back" at bounding box center [29, 43] width 59 height 32
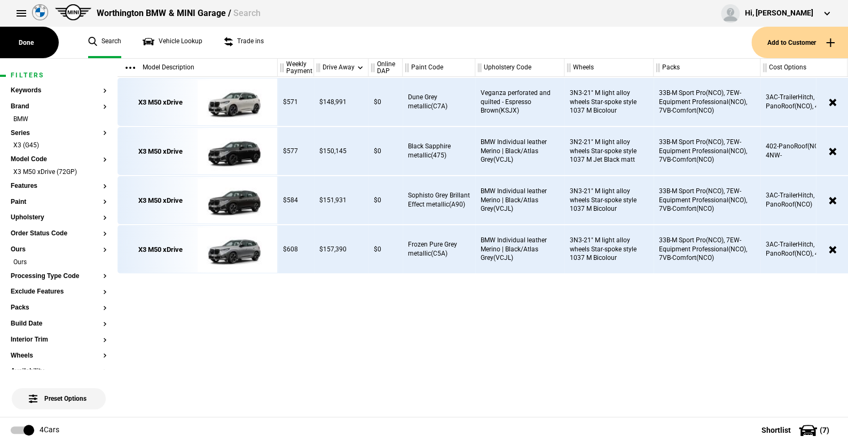
scroll to position [0, 771]
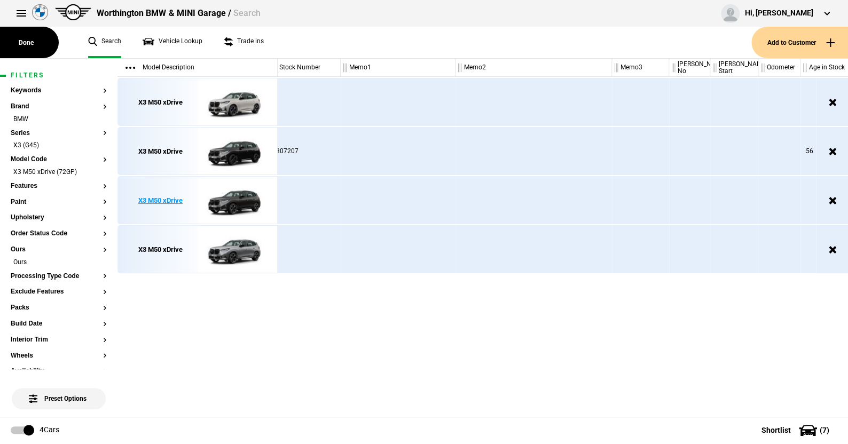
click at [239, 205] on img at bounding box center [235, 201] width 74 height 48
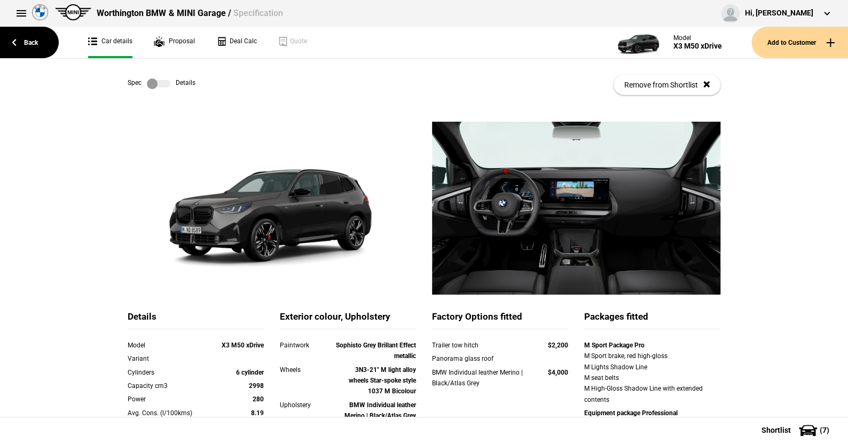
click at [164, 84] on label at bounding box center [158, 83] width 23 height 11
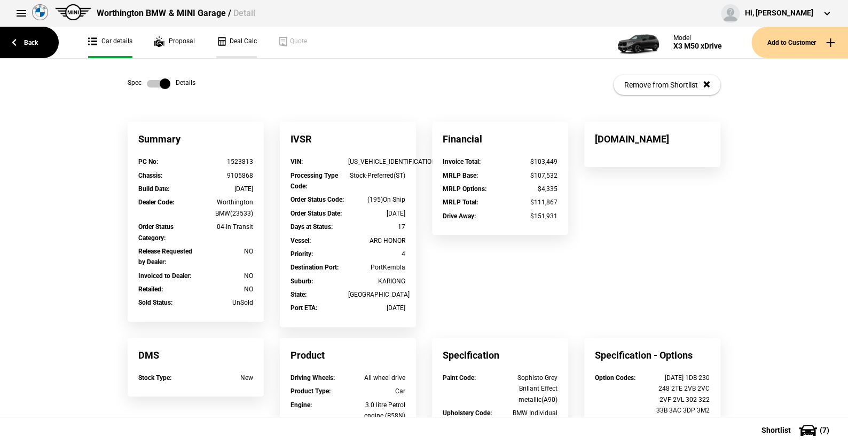
click at [238, 40] on link "Deal Calc" at bounding box center [236, 43] width 41 height 32
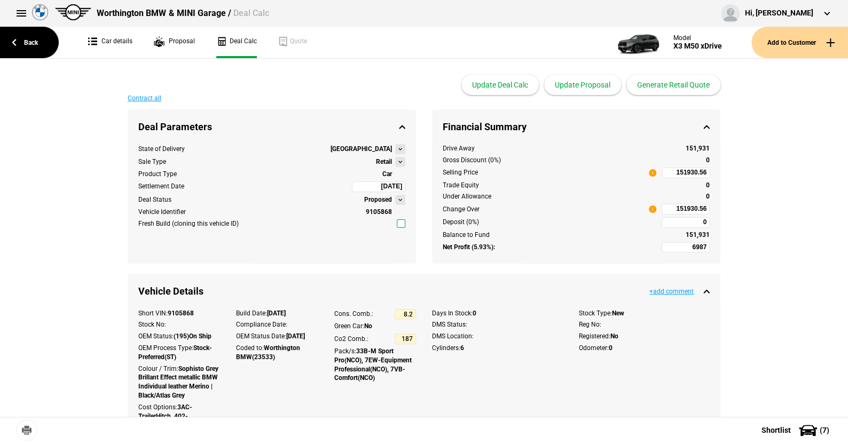
click at [395, 162] on button at bounding box center [400, 162] width 10 height 10
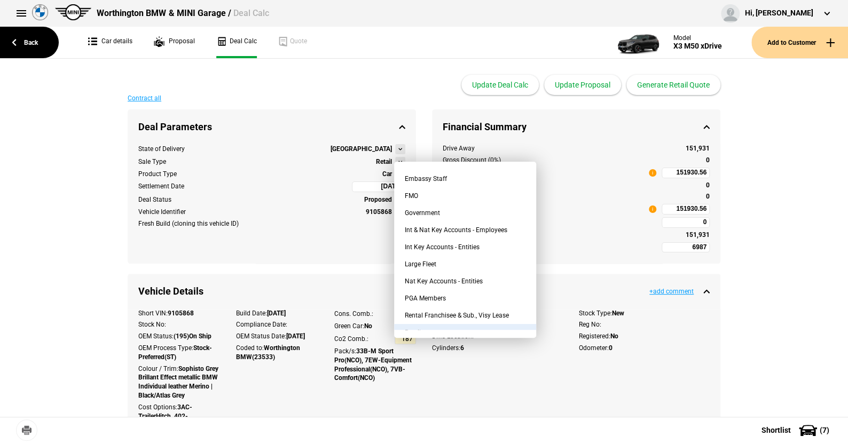
scroll to position [107, 0]
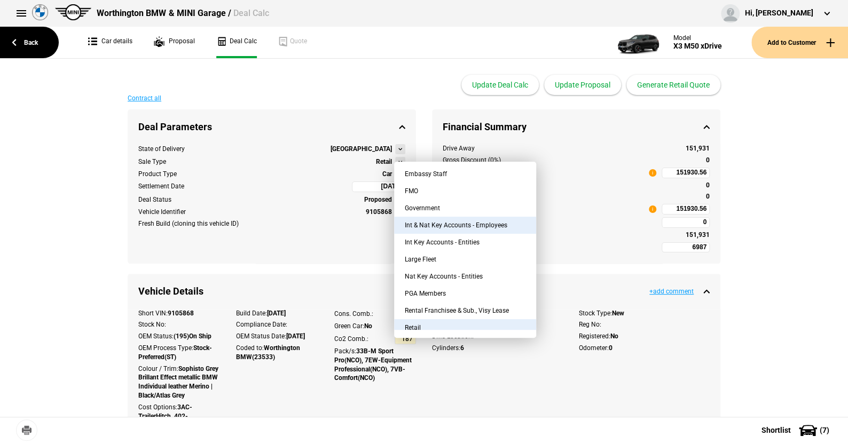
click at [470, 223] on button "Int & Nat Key Accounts - Employees" at bounding box center [465, 225] width 142 height 17
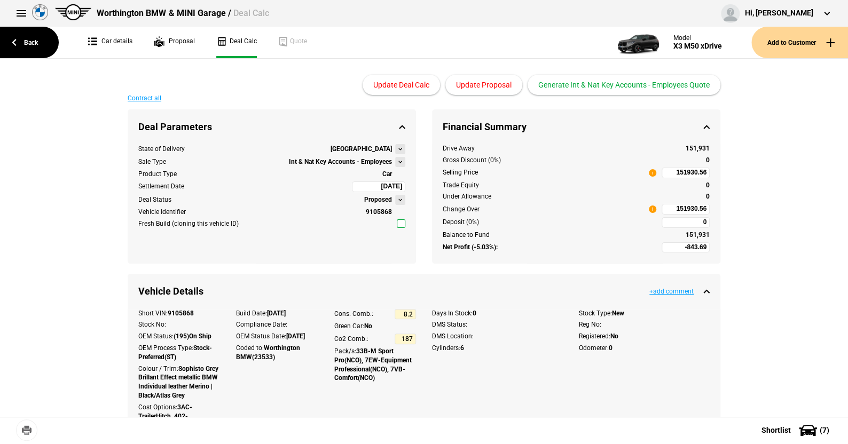
type input "-4988.69"
type input "123872.13"
click at [396, 162] on button at bounding box center [400, 162] width 10 height 10
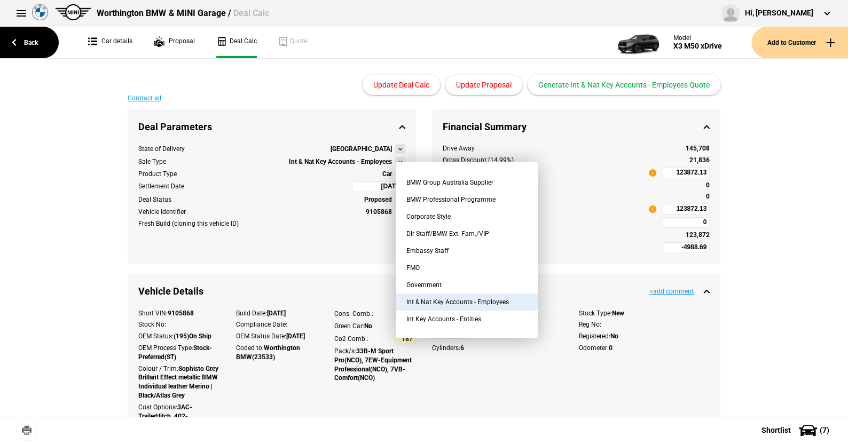
scroll to position [0, 0]
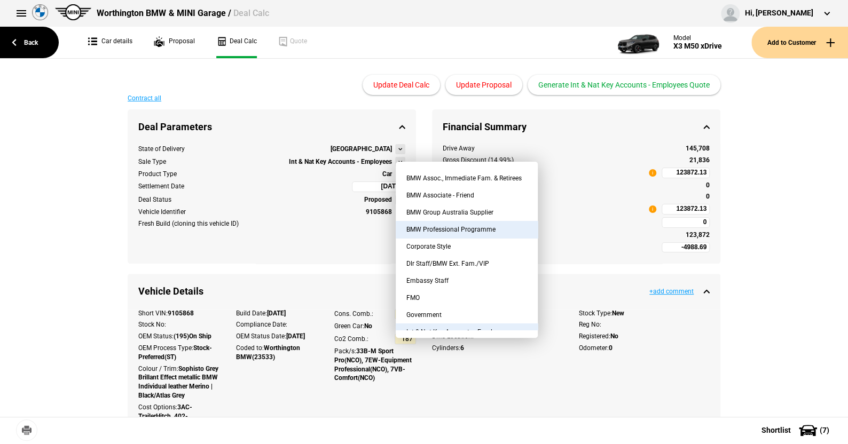
click at [441, 230] on button "BMW Professional Programme" at bounding box center [467, 229] width 142 height 17
type input "2842"
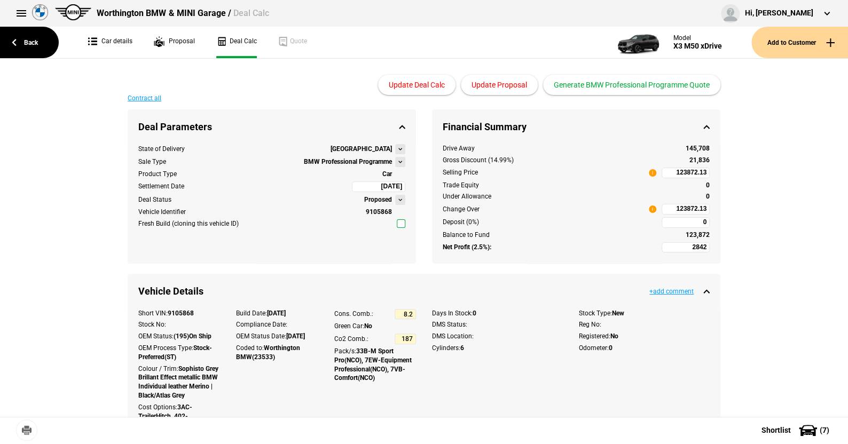
type input "145708.21"
click at [395, 160] on button at bounding box center [400, 162] width 10 height 10
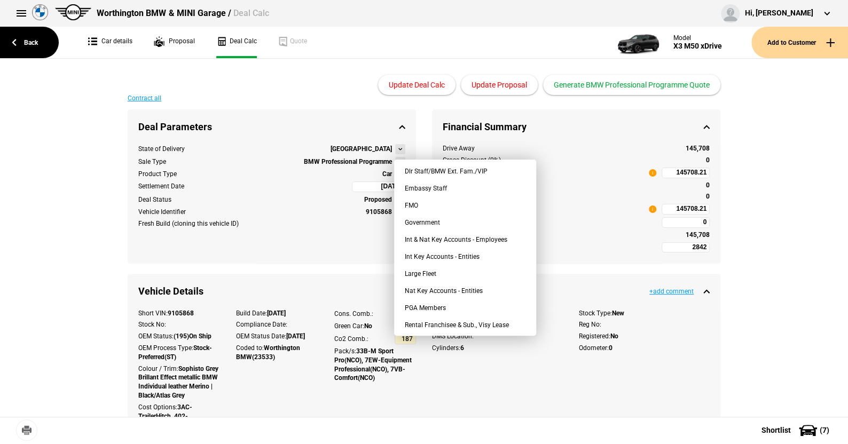
scroll to position [107, 0]
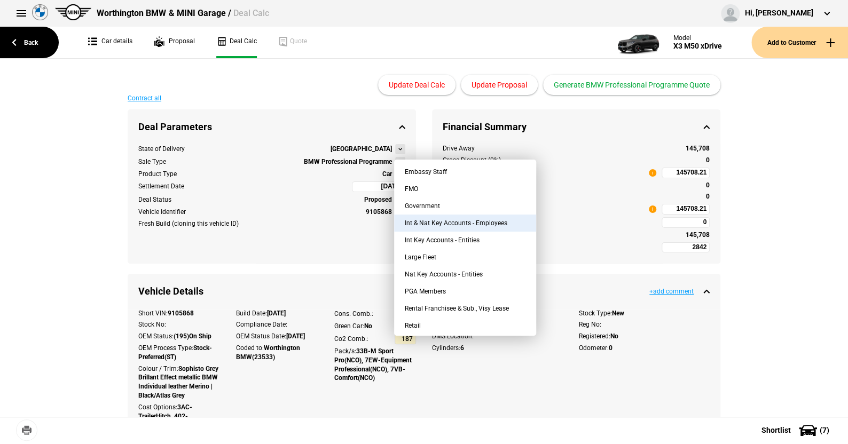
click at [449, 223] on button "Int & Nat Key Accounts - Employees" at bounding box center [465, 223] width 142 height 17
type input "-4988.69"
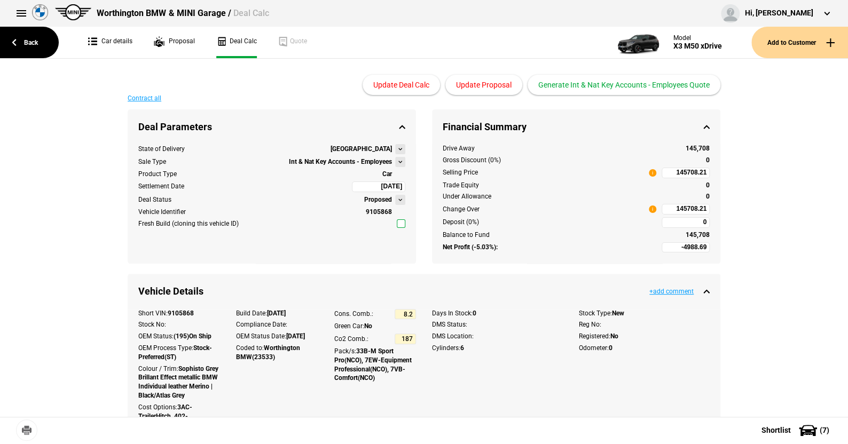
type input "123872.13"
click at [118, 40] on link "Car details" at bounding box center [110, 43] width 44 height 32
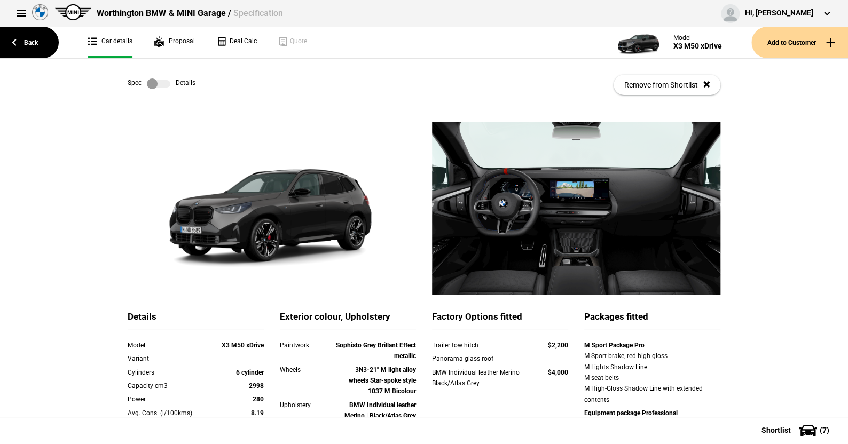
click at [158, 81] on label at bounding box center [158, 83] width 23 height 11
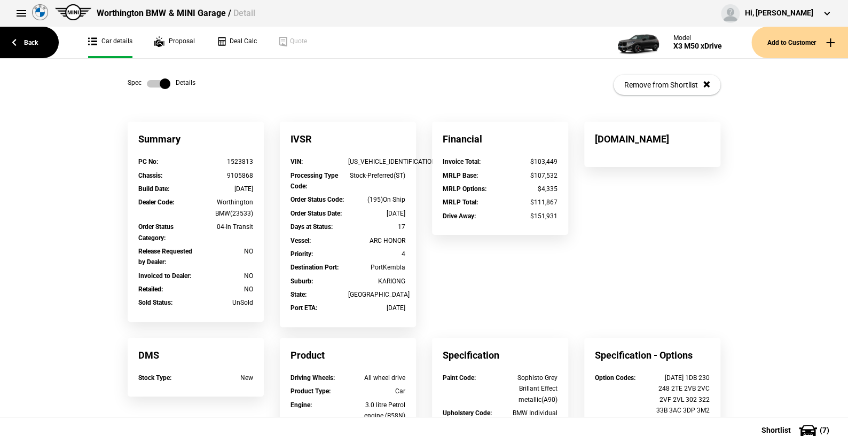
click at [147, 84] on label at bounding box center [158, 83] width 23 height 11
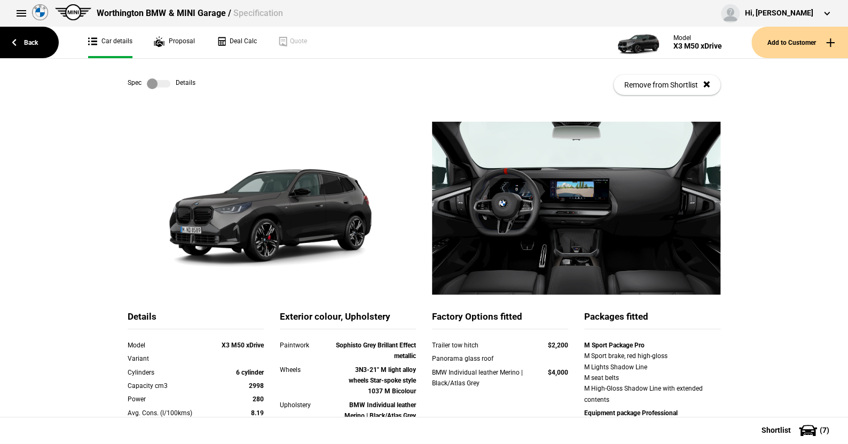
click at [163, 80] on label at bounding box center [158, 83] width 23 height 11
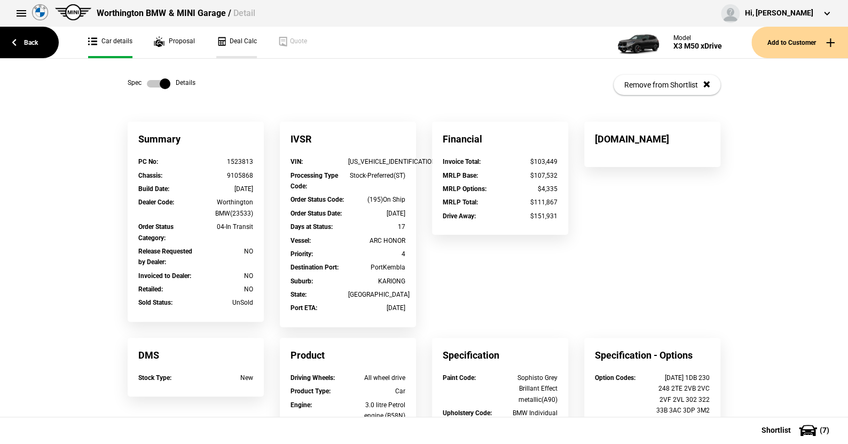
click at [247, 43] on link "Deal Calc" at bounding box center [236, 43] width 41 height 32
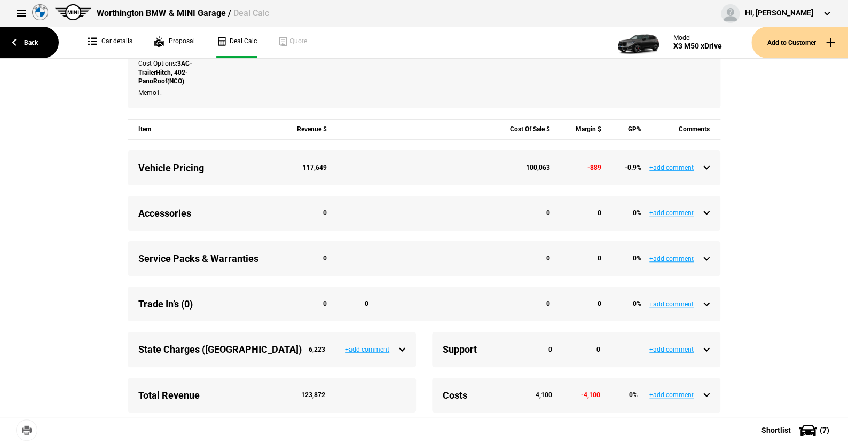
scroll to position [345, 0]
click at [705, 164] on div "Vehicle Pricing 117,649 100,063 -889 -0.9 %" at bounding box center [423, 166] width 571 height 13
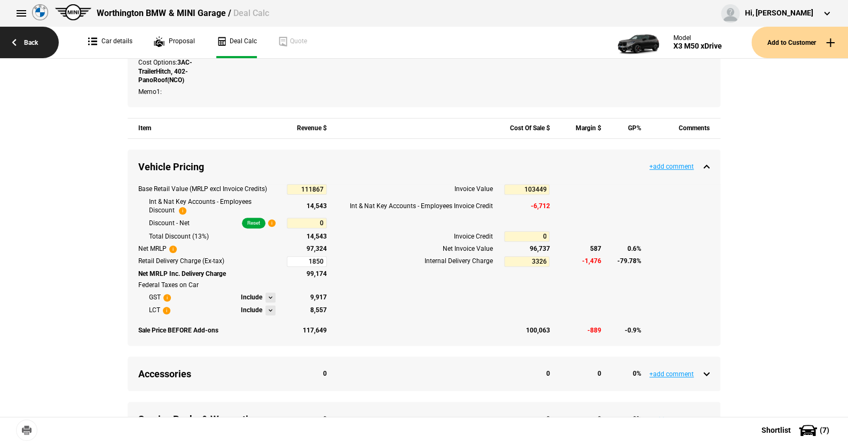
click at [28, 41] on link "Back" at bounding box center [29, 43] width 59 height 32
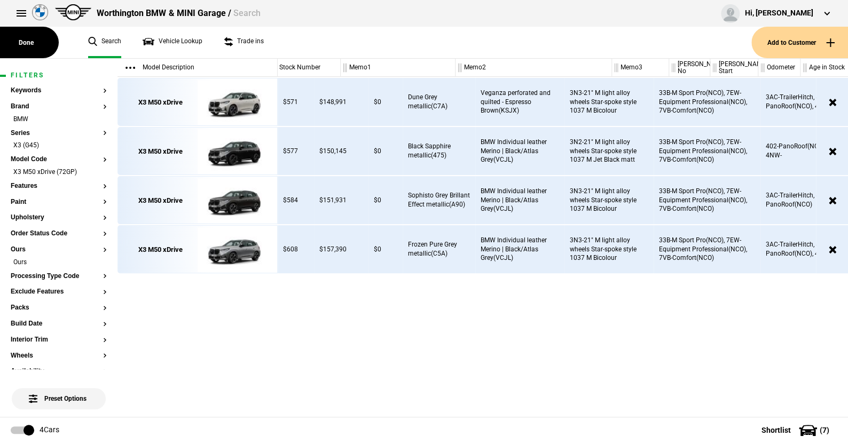
scroll to position [0, 771]
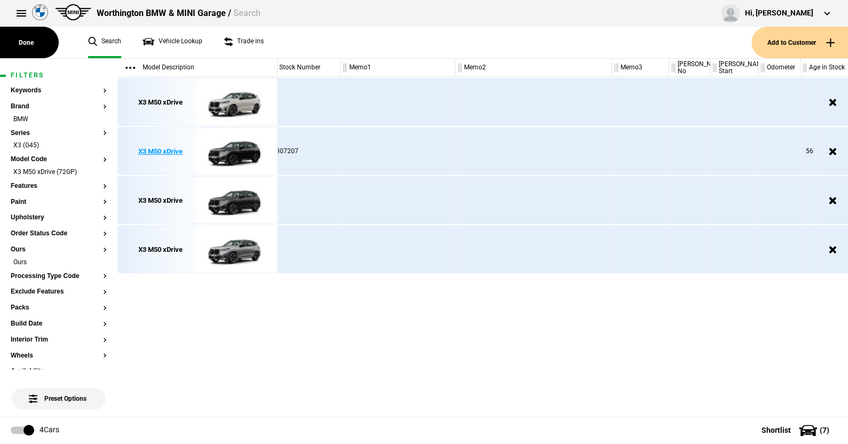
click at [238, 151] on img at bounding box center [235, 152] width 74 height 48
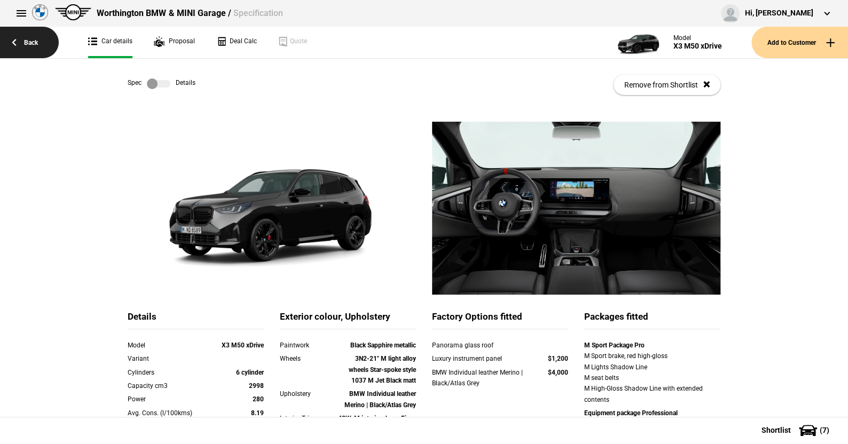
click at [35, 36] on link "Back" at bounding box center [29, 43] width 59 height 32
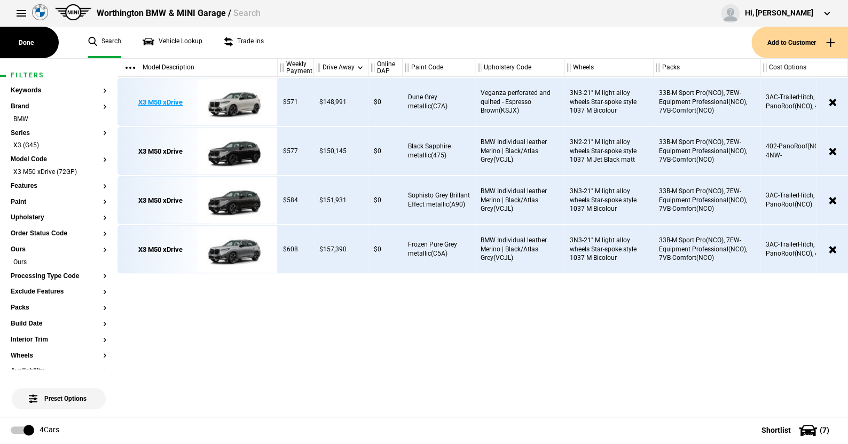
scroll to position [0, 771]
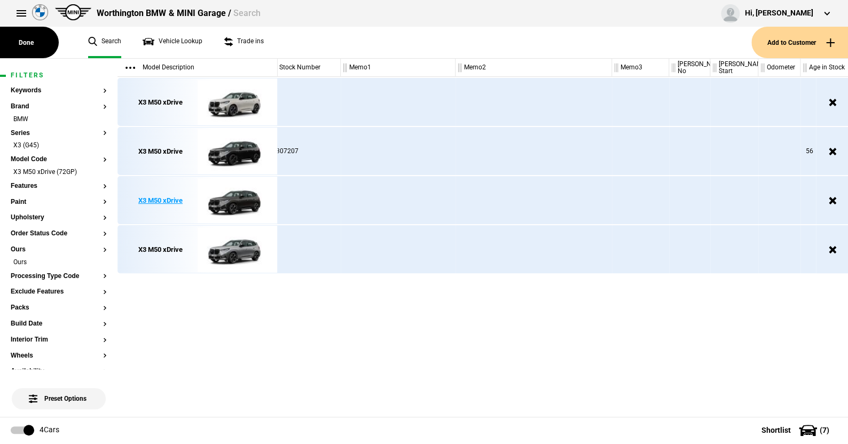
click at [237, 201] on img at bounding box center [235, 201] width 74 height 48
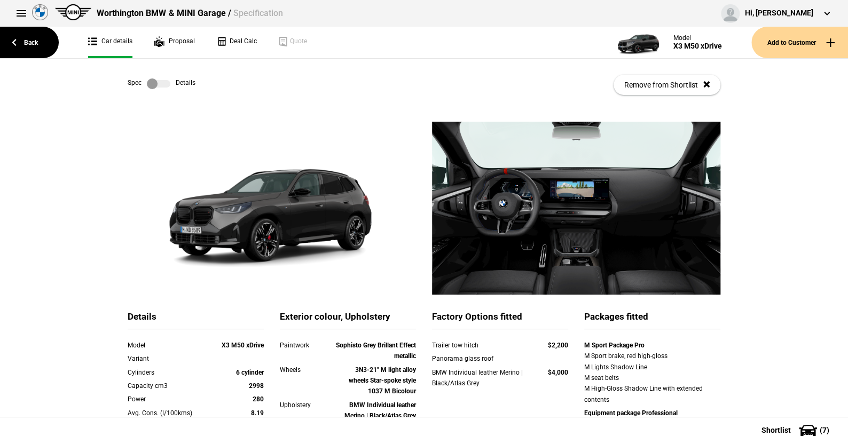
click at [162, 83] on label at bounding box center [158, 83] width 23 height 11
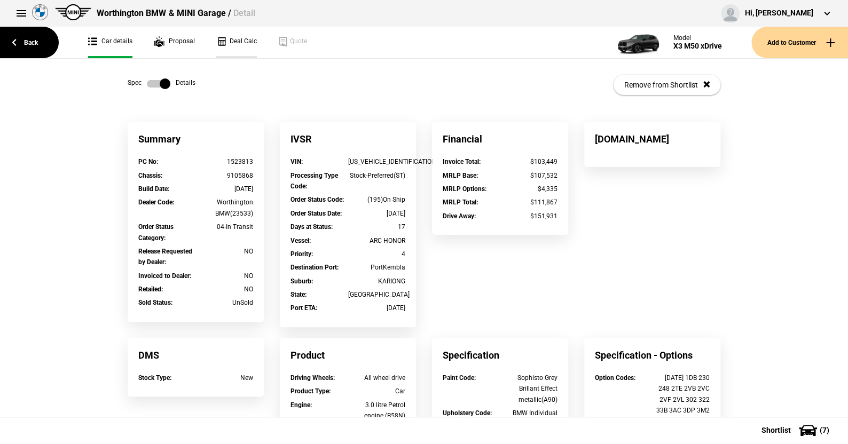
click at [234, 35] on link "Deal Calc" at bounding box center [236, 43] width 41 height 32
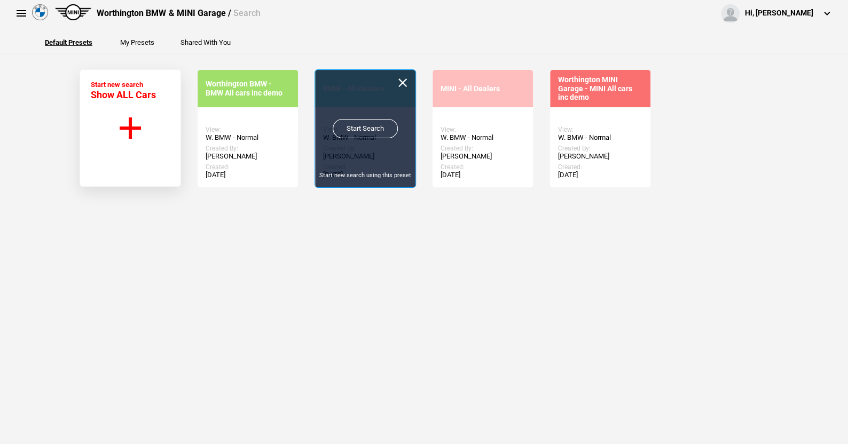
click at [353, 126] on link "Start Search" at bounding box center [365, 128] width 65 height 19
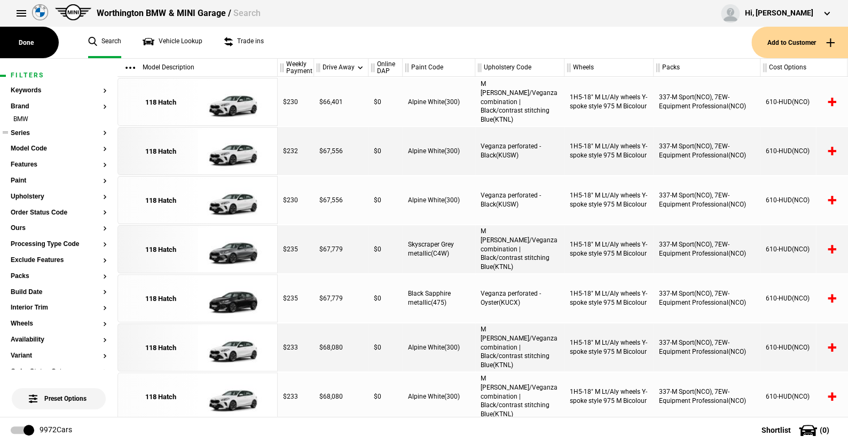
click at [23, 132] on button "Series" at bounding box center [59, 133] width 96 height 7
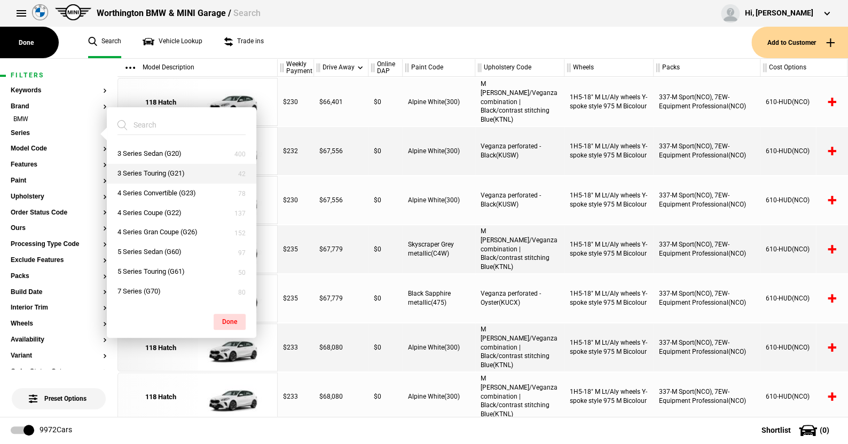
scroll to position [107, 0]
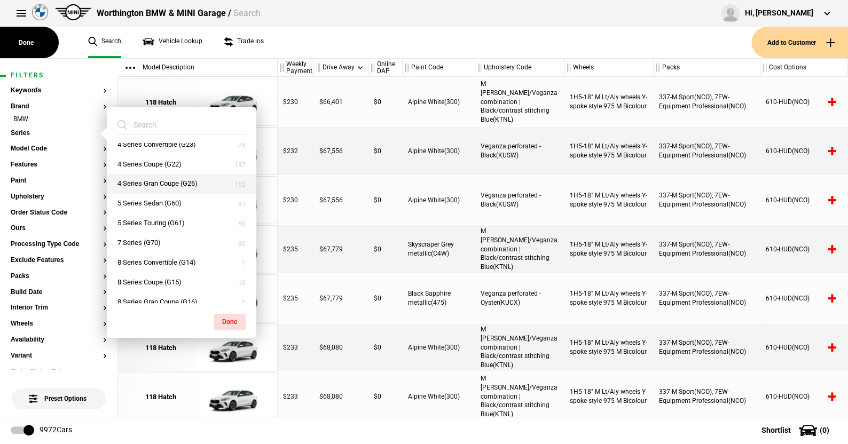
click at [146, 182] on button "4 Series Gran Coupe (G26)" at bounding box center [182, 184] width 150 height 20
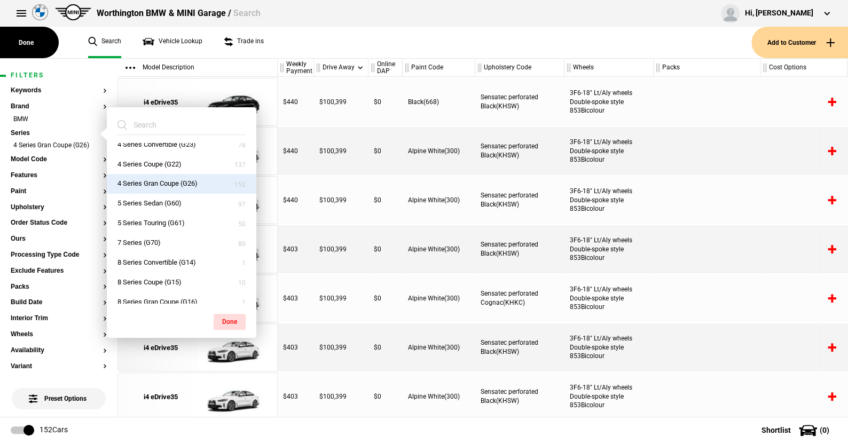
drag, startPoint x: 231, startPoint y: 317, endPoint x: 214, endPoint y: 291, distance: 31.3
click at [231, 317] on button "Done" at bounding box center [230, 322] width 32 height 16
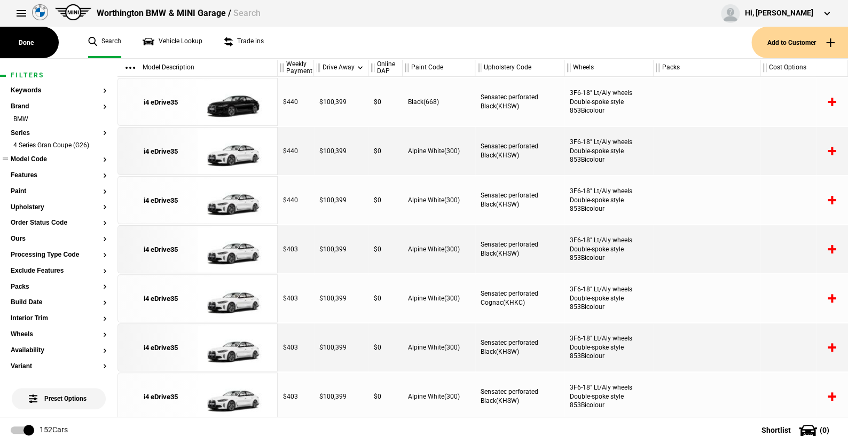
click at [35, 156] on button "Model Code" at bounding box center [59, 159] width 96 height 7
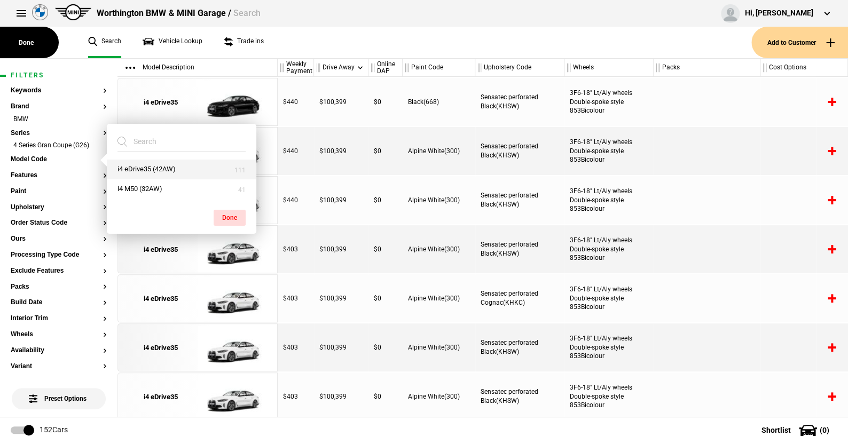
click at [143, 167] on button "i4 eDrive35 (42AW)" at bounding box center [182, 170] width 150 height 20
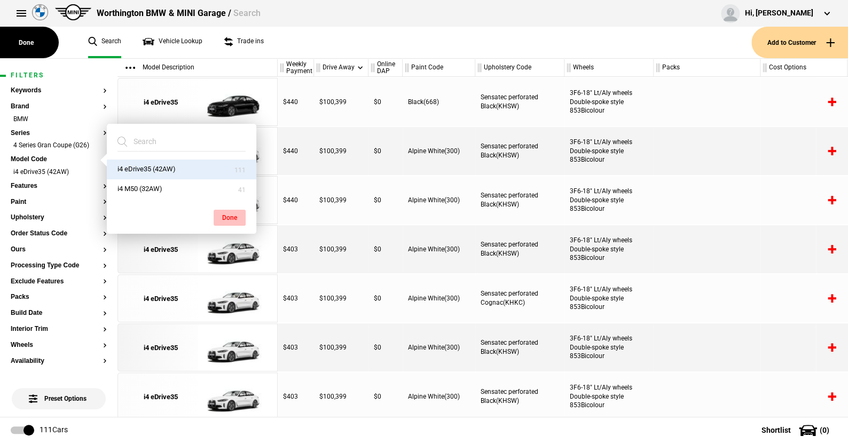
click at [230, 213] on button "Done" at bounding box center [230, 218] width 32 height 16
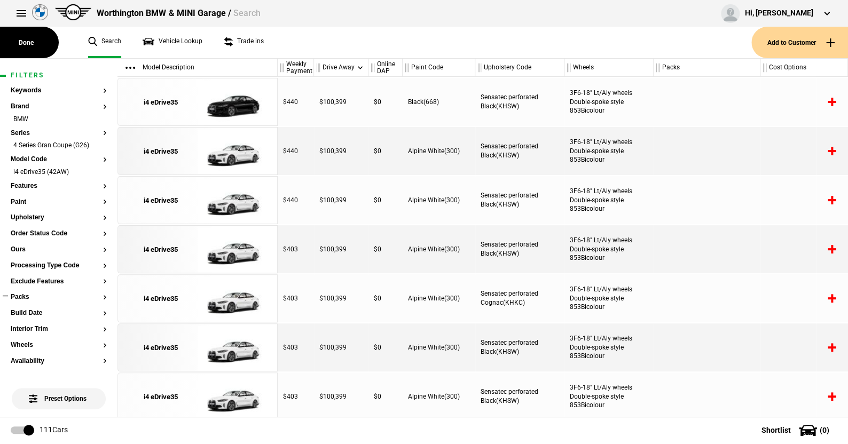
click at [27, 296] on button "Packs" at bounding box center [59, 297] width 96 height 7
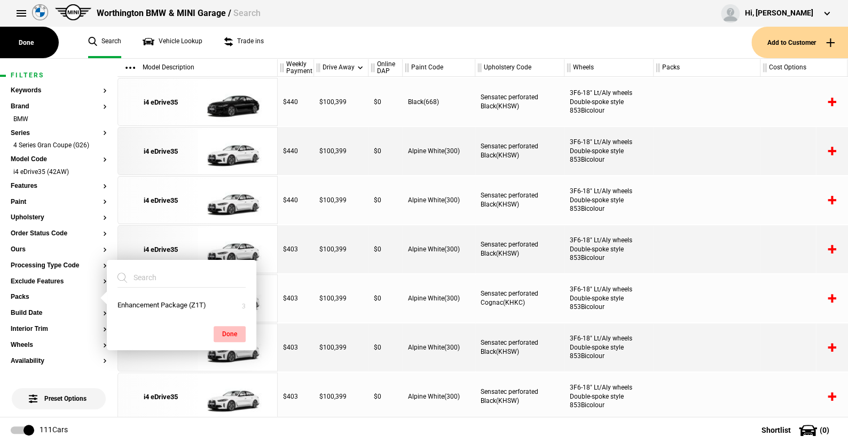
drag, startPoint x: 159, startPoint y: 305, endPoint x: 227, endPoint y: 338, distance: 75.9
click at [159, 304] on button "Enhancement Package (Z1T)" at bounding box center [182, 306] width 150 height 20
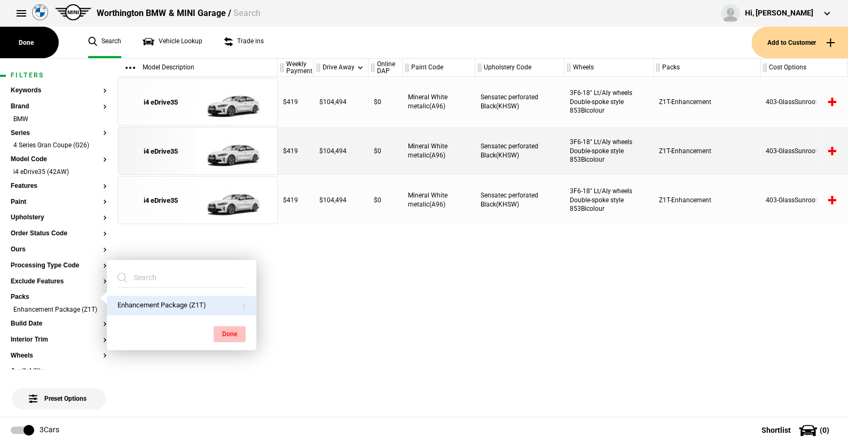
click at [230, 332] on button "Done" at bounding box center [230, 334] width 32 height 16
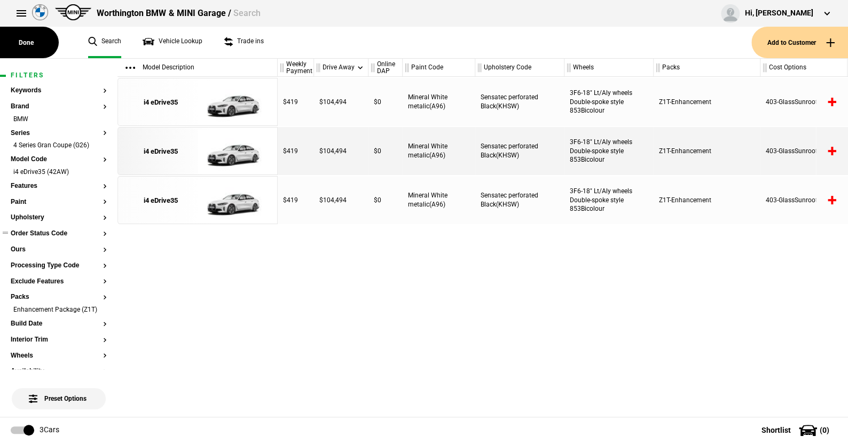
click at [35, 232] on button "Order Status Code" at bounding box center [59, 233] width 96 height 7
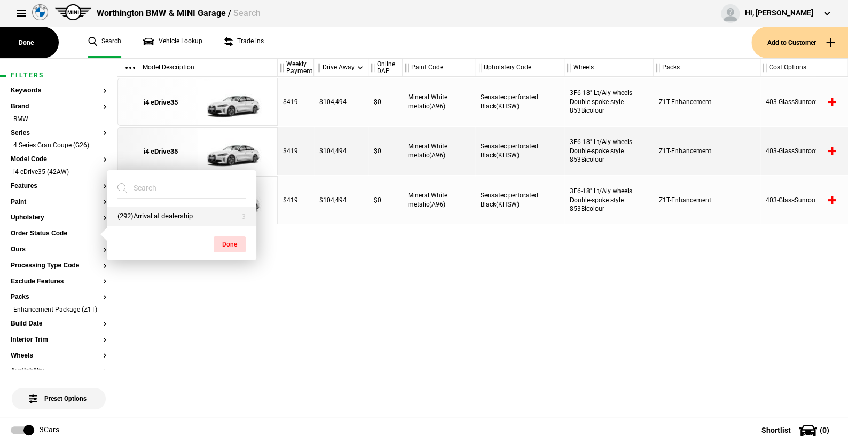
click at [172, 213] on button "(292)Arrival at dealership" at bounding box center [182, 217] width 150 height 20
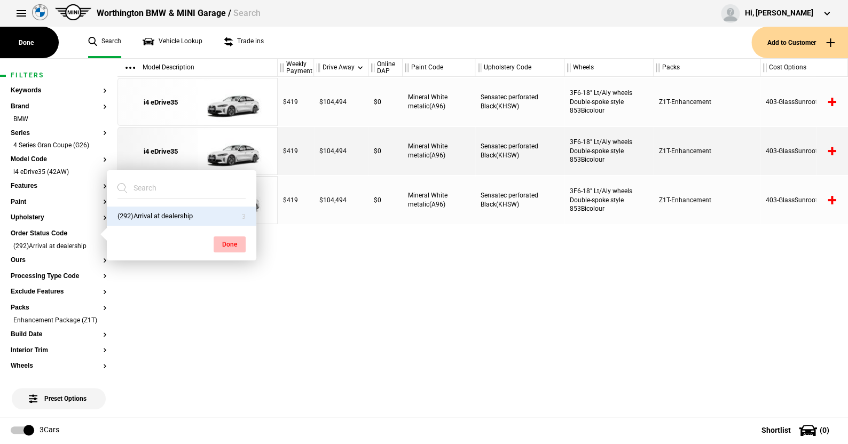
click at [228, 242] on button "Done" at bounding box center [230, 245] width 32 height 16
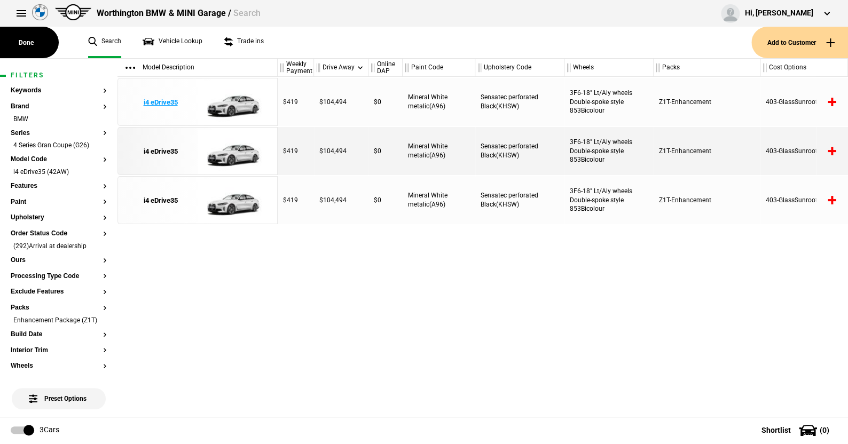
click at [237, 101] on img at bounding box center [235, 102] width 74 height 48
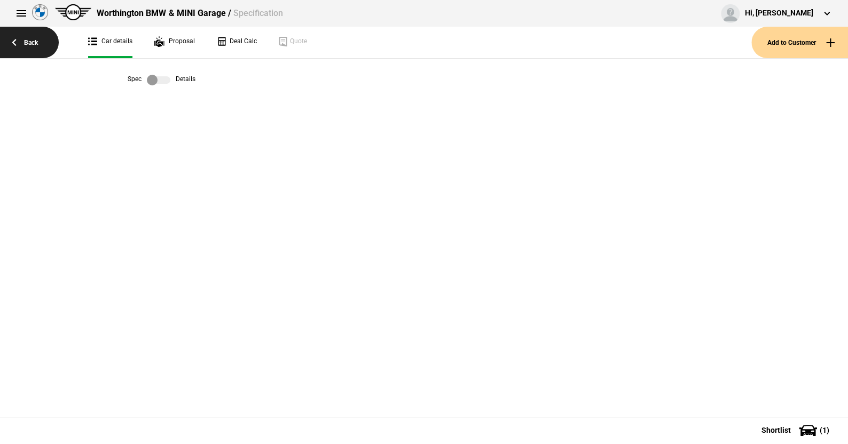
click at [30, 40] on link "Back" at bounding box center [29, 43] width 59 height 32
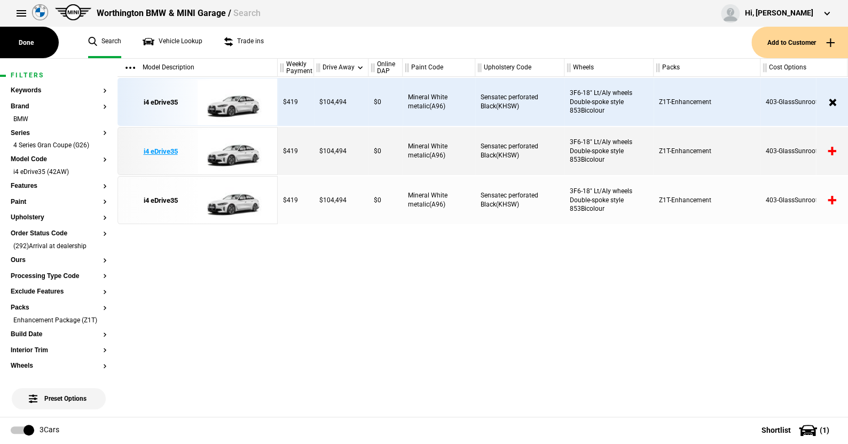
click at [238, 153] on img at bounding box center [235, 152] width 74 height 48
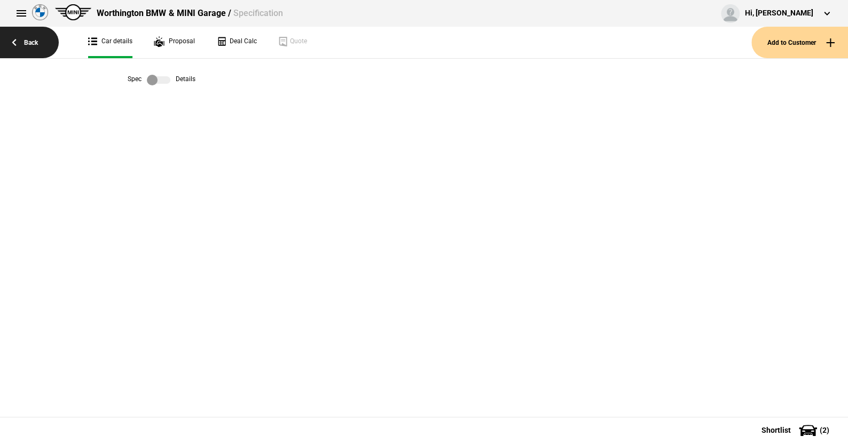
click at [26, 38] on link "Back" at bounding box center [29, 43] width 59 height 32
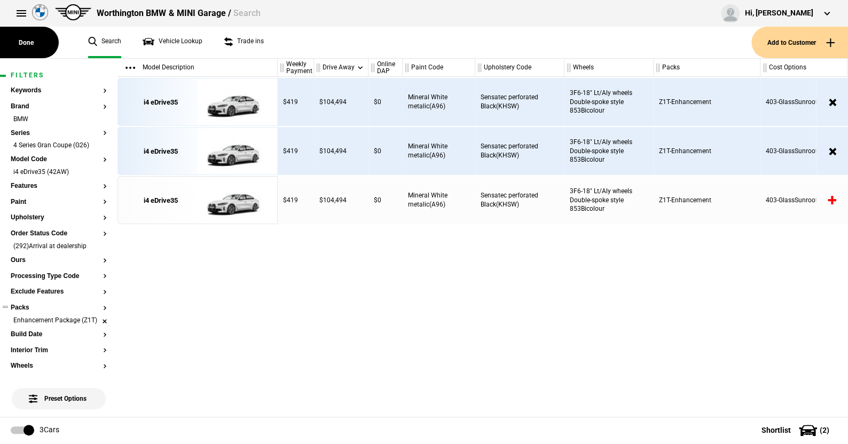
scroll to position [160, 0]
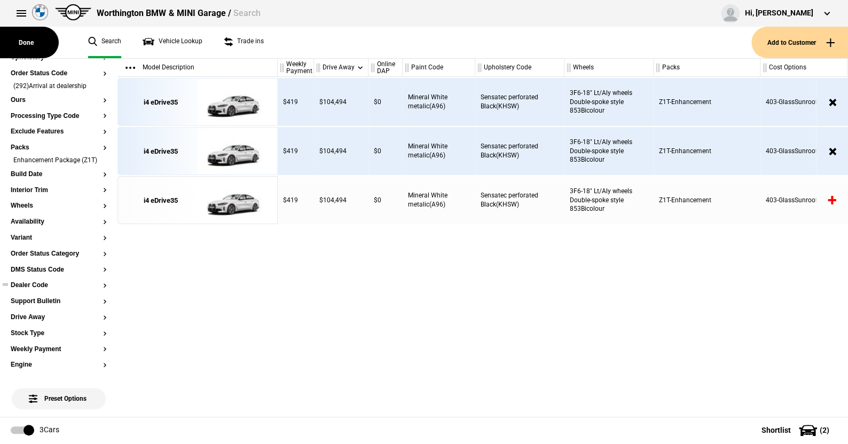
click at [45, 289] on button "Dealer Code" at bounding box center [59, 285] width 96 height 7
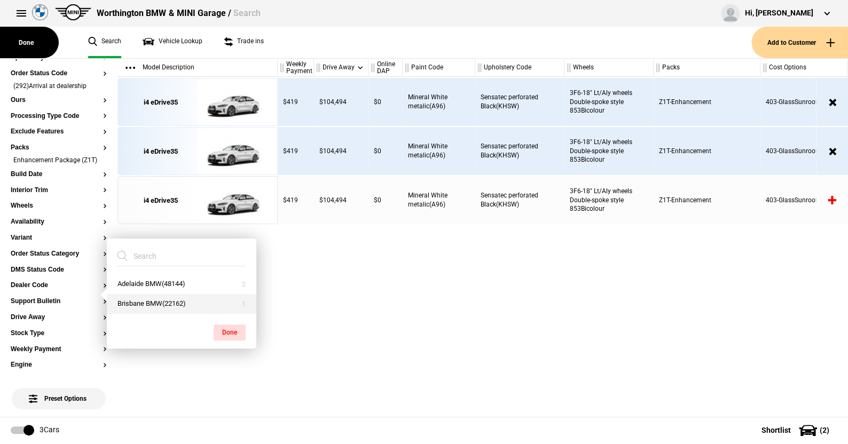
click at [150, 301] on button "Brisbane BMW(22162)" at bounding box center [182, 304] width 150 height 20
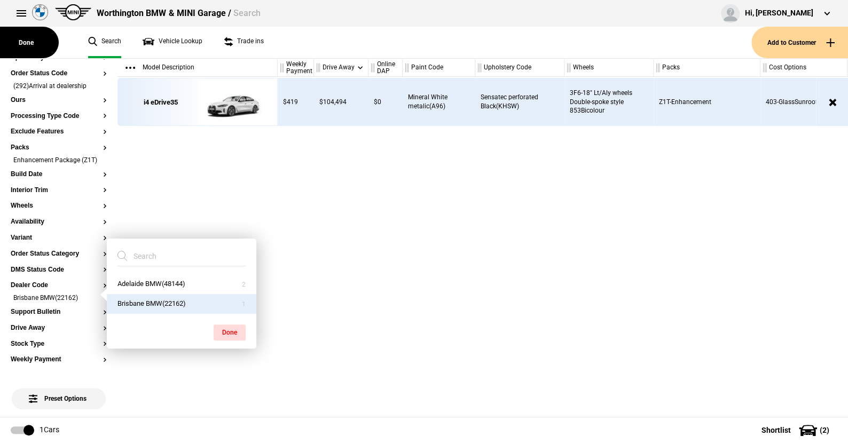
drag, startPoint x: 239, startPoint y: 331, endPoint x: 236, endPoint y: 319, distance: 11.7
click at [238, 325] on button "Done" at bounding box center [230, 333] width 32 height 16
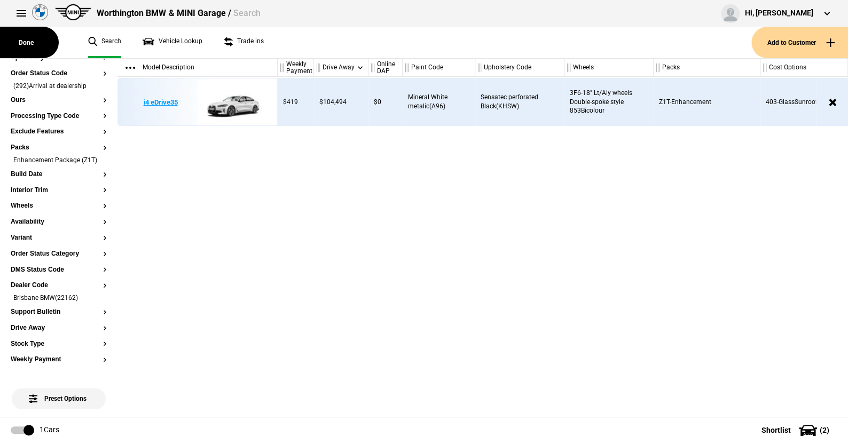
click at [240, 106] on img at bounding box center [235, 102] width 74 height 48
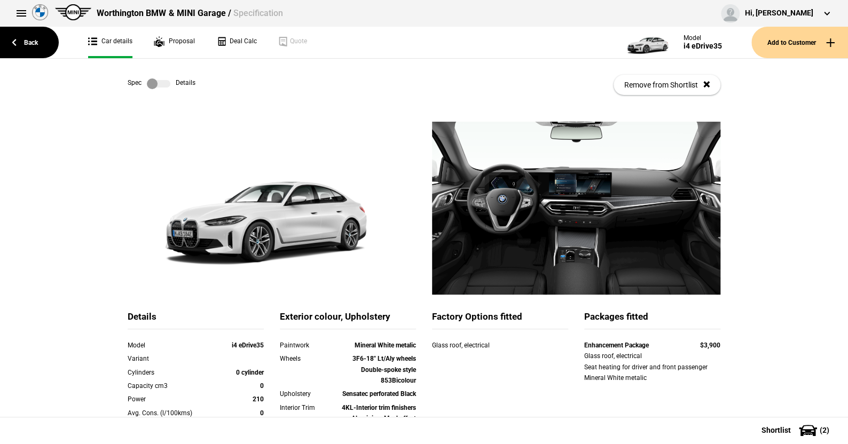
click at [163, 83] on label at bounding box center [158, 83] width 23 height 11
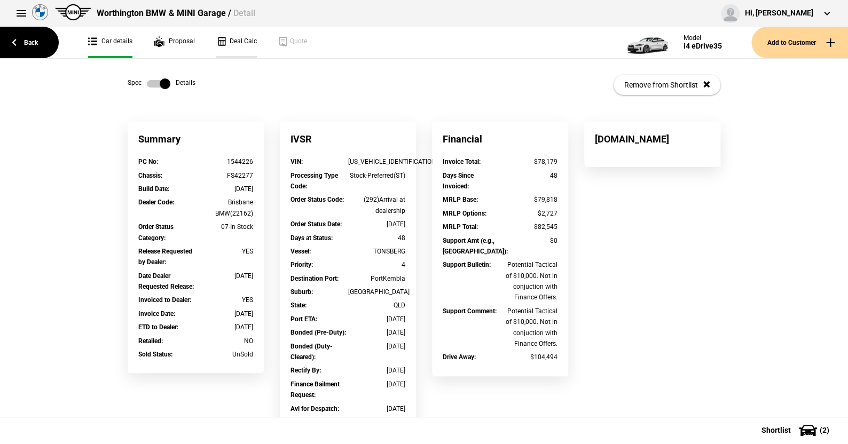
click at [250, 39] on link "Deal Calc" at bounding box center [236, 43] width 41 height 32
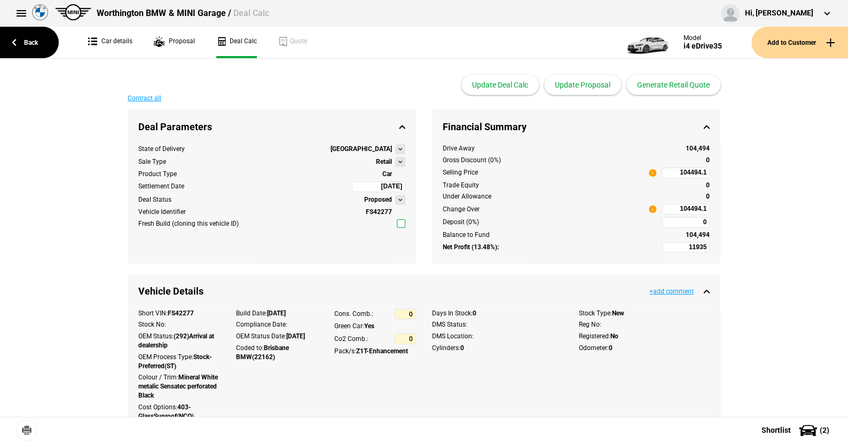
click at [395, 157] on button at bounding box center [400, 162] width 10 height 10
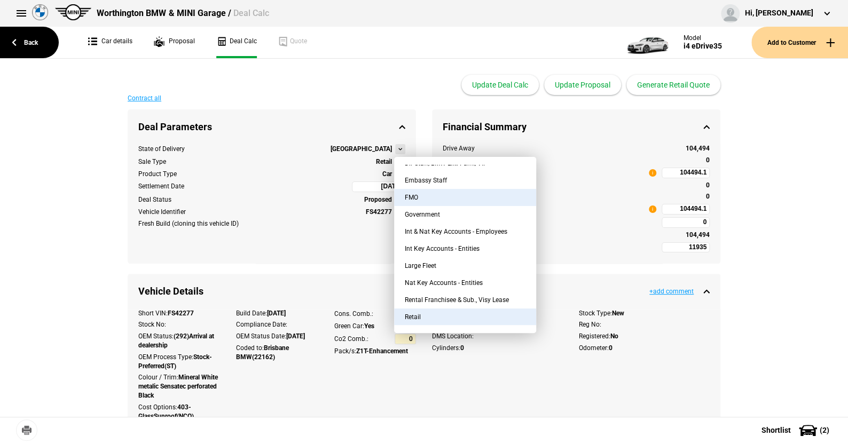
scroll to position [95, 0]
click at [442, 194] on button "FMO" at bounding box center [465, 198] width 142 height 17
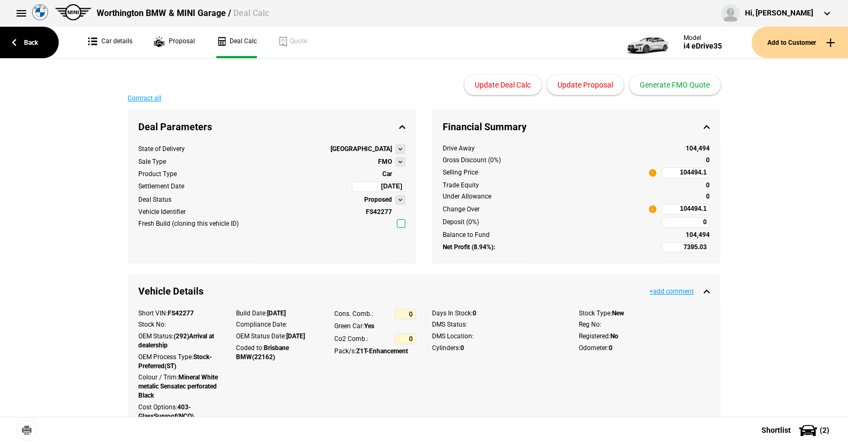
type input "3250.03"
type input "91141.54"
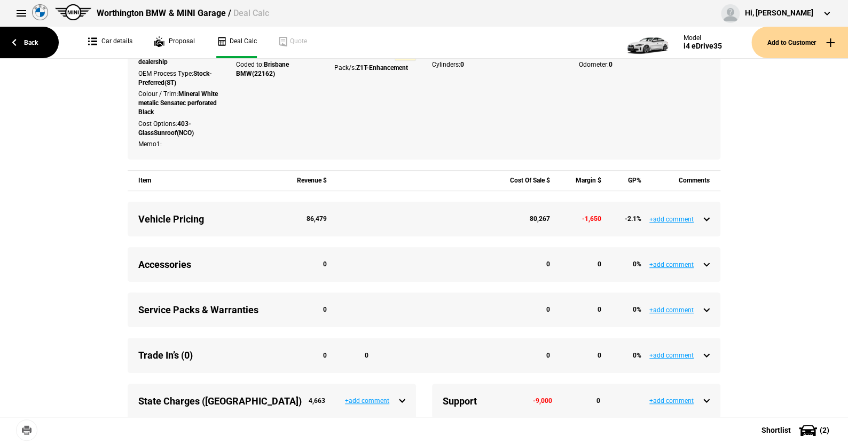
scroll to position [285, 0]
click at [703, 217] on div "Vehicle Pricing 86,479 80,267 -1,650 -2.1 %" at bounding box center [423, 217] width 571 height 13
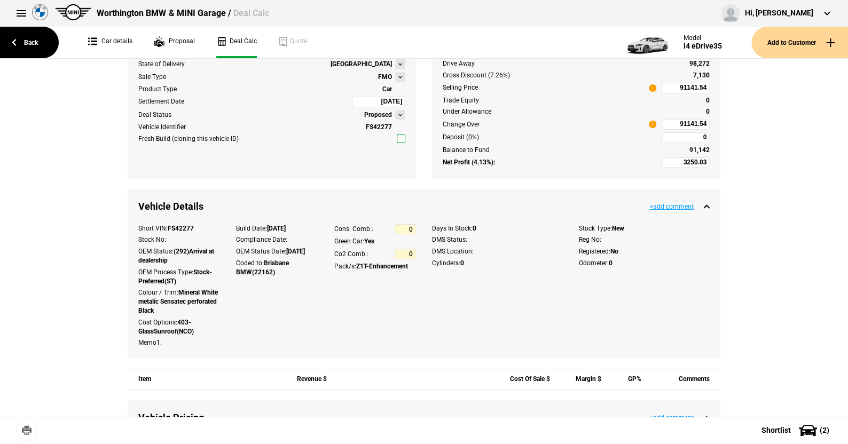
scroll to position [0, 0]
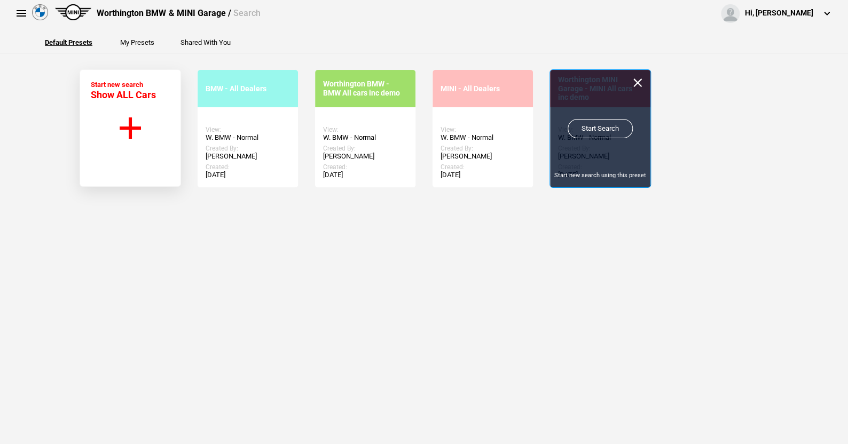
click at [608, 125] on link "Start Search" at bounding box center [600, 128] width 65 height 19
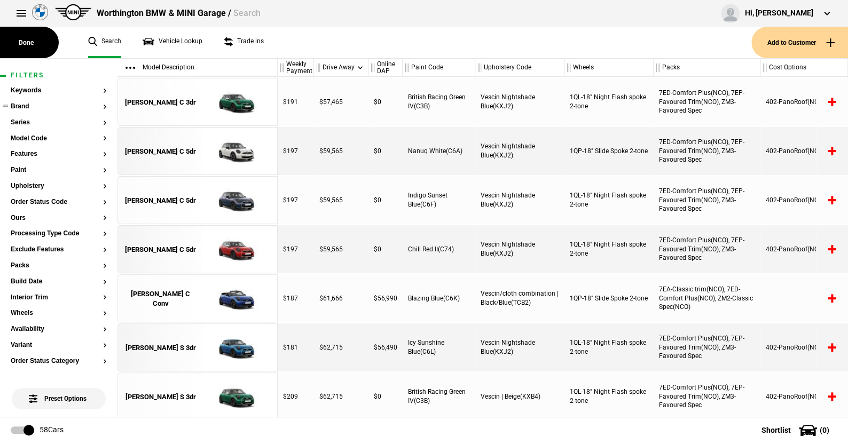
click at [25, 104] on button "Brand" at bounding box center [59, 106] width 96 height 7
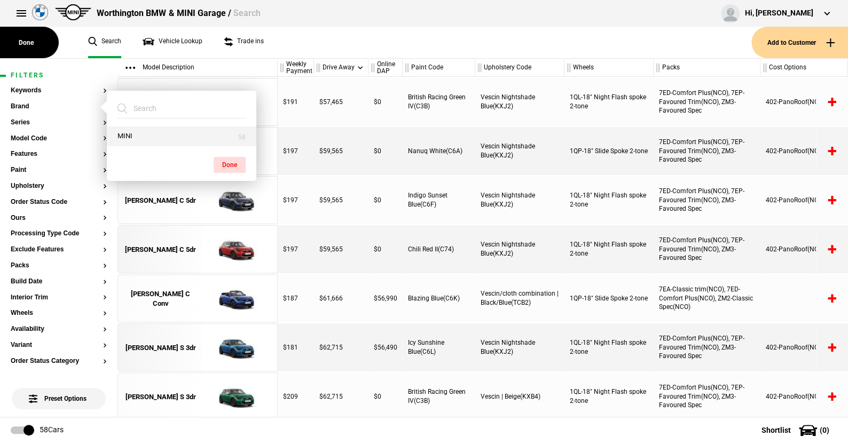
click at [134, 130] on button "MINI" at bounding box center [182, 137] width 150 height 20
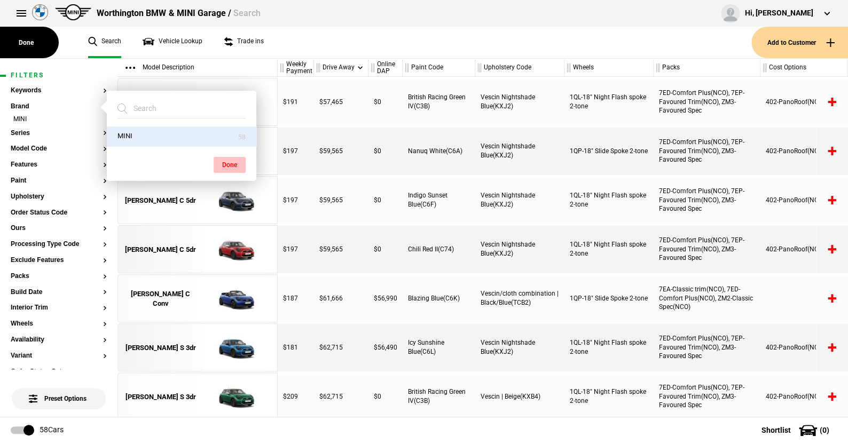
click at [234, 163] on button "Done" at bounding box center [230, 165] width 32 height 16
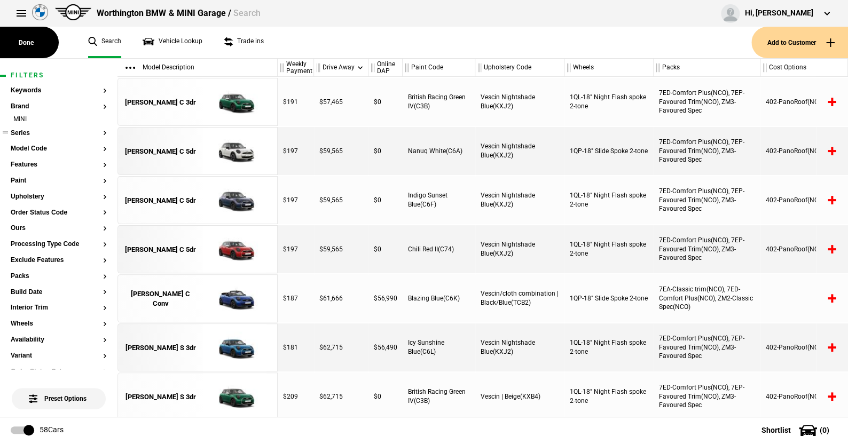
click at [22, 131] on button "Series" at bounding box center [59, 133] width 96 height 7
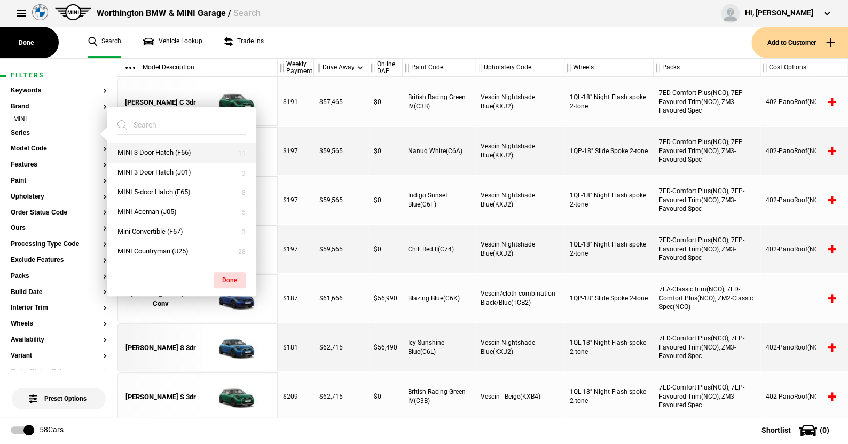
click at [146, 148] on button "MINI 3 Door Hatch (F66)" at bounding box center [182, 153] width 150 height 20
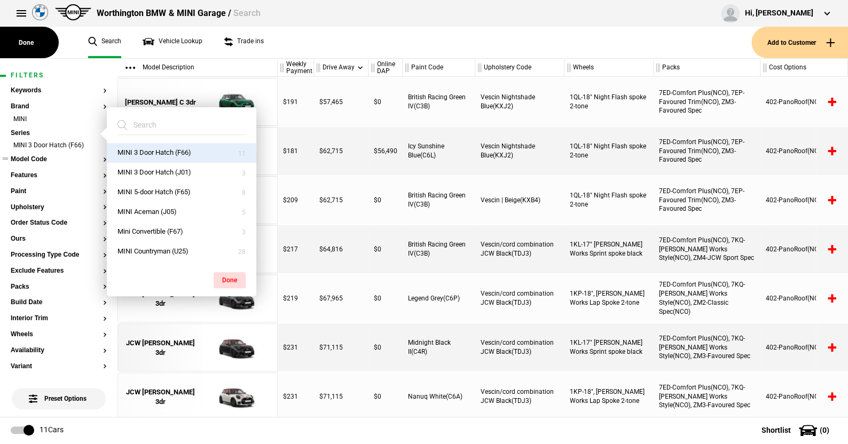
drag, startPoint x: 231, startPoint y: 276, endPoint x: 65, endPoint y: 168, distance: 198.3
click at [232, 276] on button "Done" at bounding box center [230, 280] width 32 height 16
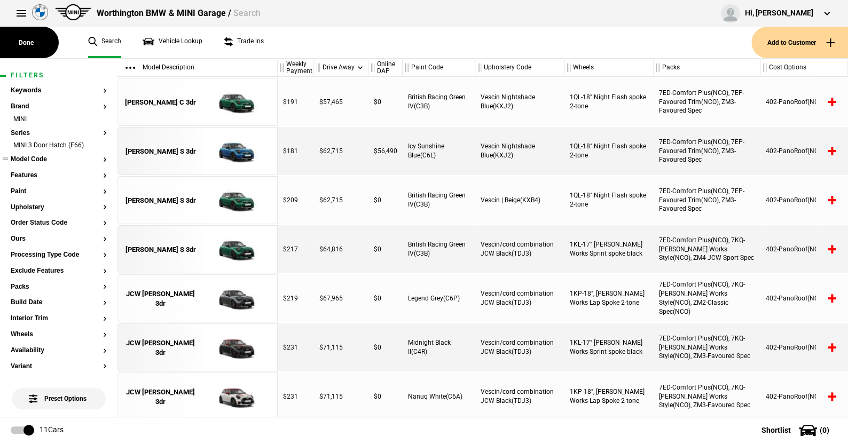
click at [36, 162] on button "Model Code" at bounding box center [59, 159] width 96 height 7
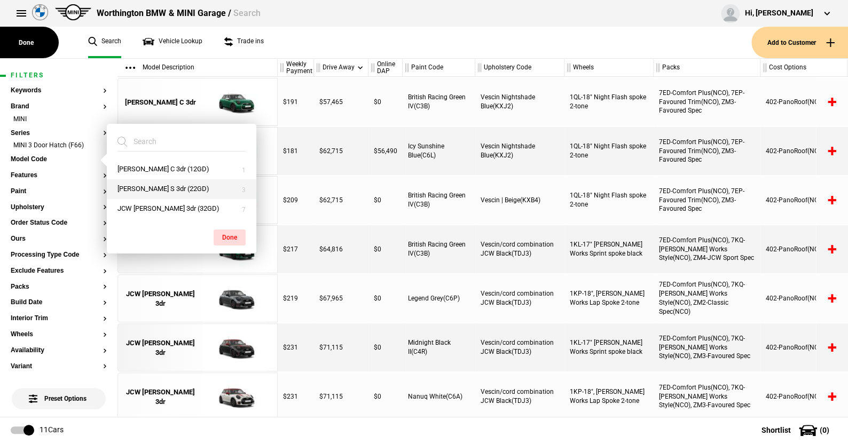
drag, startPoint x: 147, startPoint y: 184, endPoint x: 193, endPoint y: 201, distance: 48.8
click at [148, 184] on button "[PERSON_NAME] S 3dr (22GD)" at bounding box center [182, 189] width 150 height 20
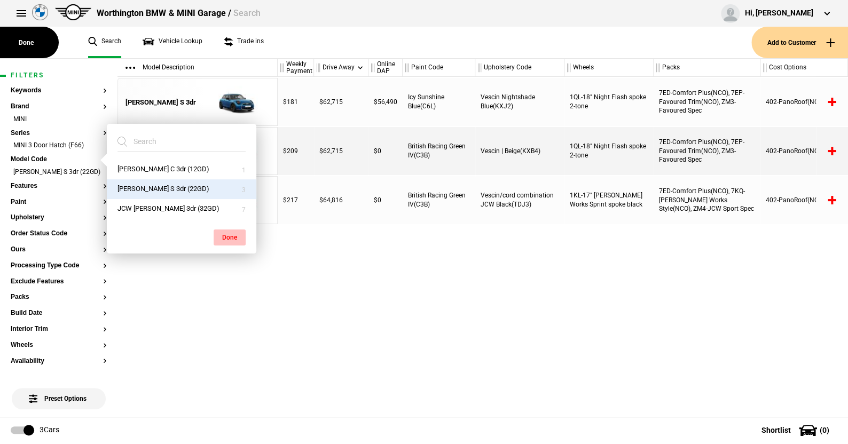
click at [229, 233] on button "Done" at bounding box center [230, 238] width 32 height 16
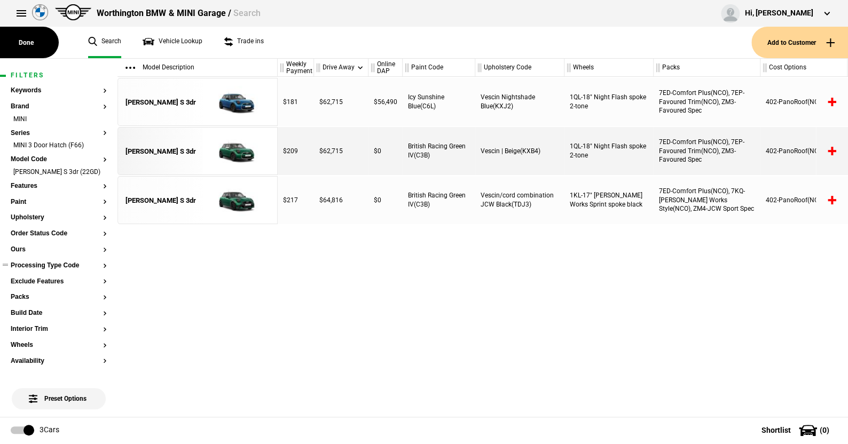
click at [54, 263] on button "Processing Type Code" at bounding box center [59, 265] width 96 height 7
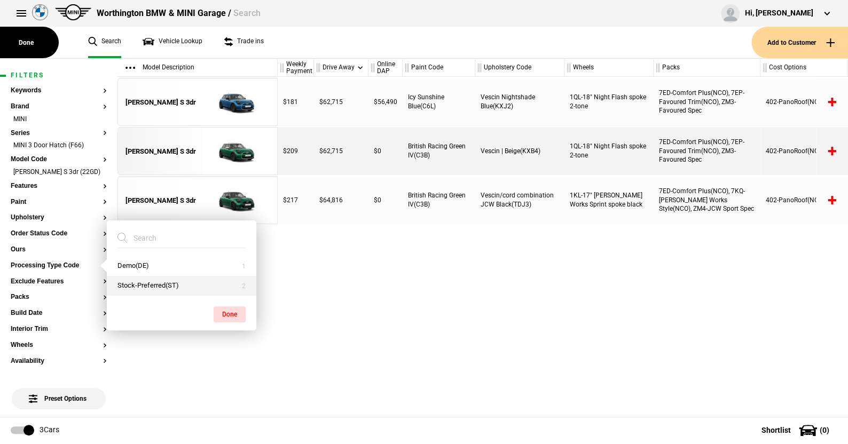
click at [131, 280] on button "Stock-Preferred(ST)" at bounding box center [182, 286] width 150 height 20
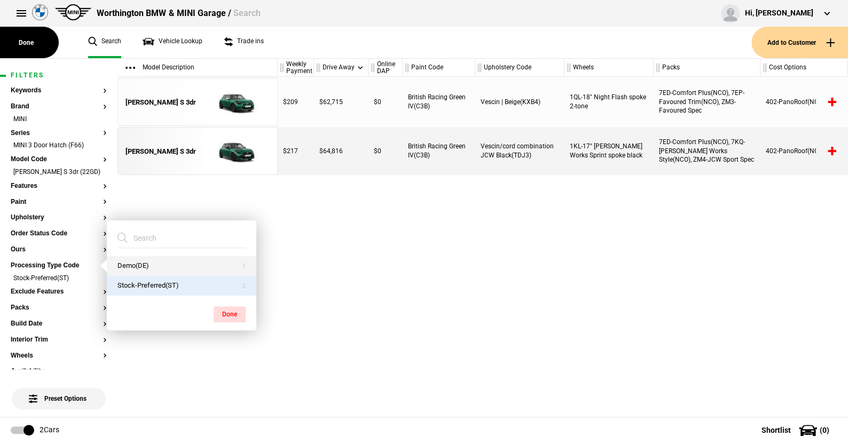
click at [132, 258] on button "Demo(DE)" at bounding box center [182, 266] width 150 height 20
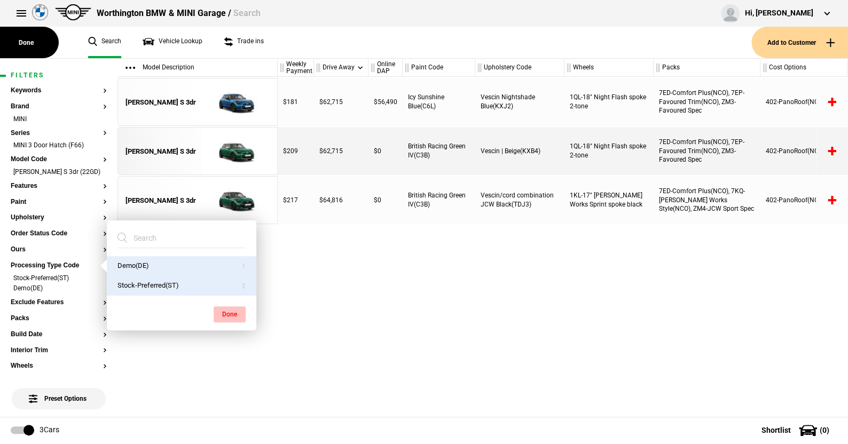
click at [226, 312] on button "Done" at bounding box center [230, 315] width 32 height 16
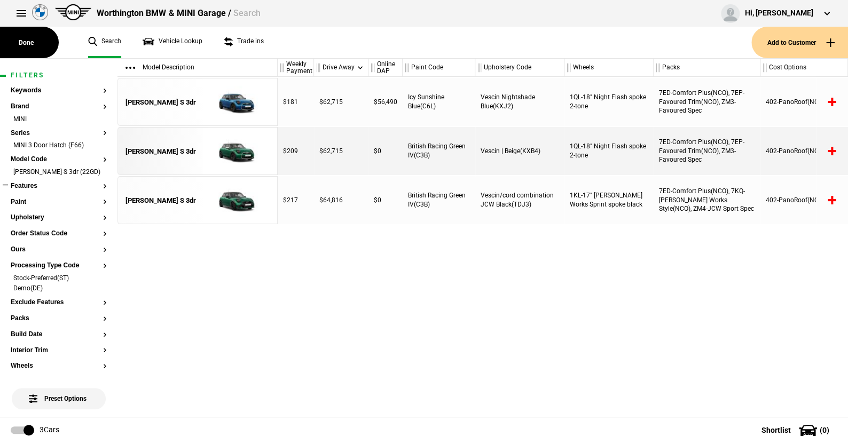
click at [30, 185] on button "Features" at bounding box center [59, 186] width 96 height 7
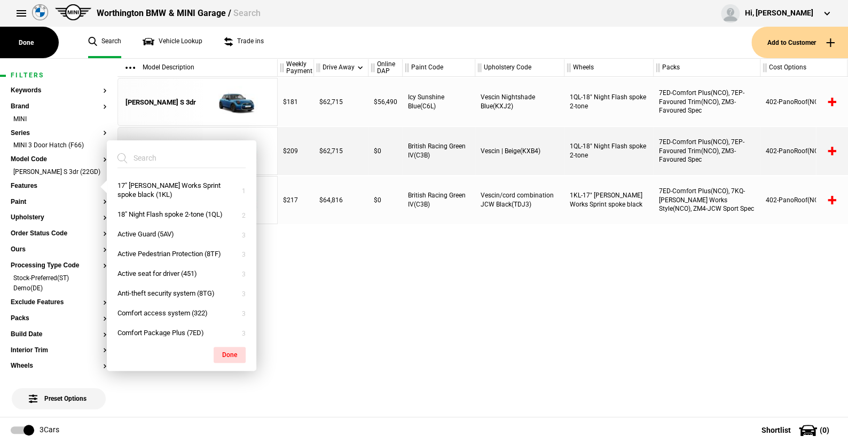
click at [299, 44] on ul "Search Vehicle Lookup Trade ins" at bounding box center [414, 43] width 674 height 32
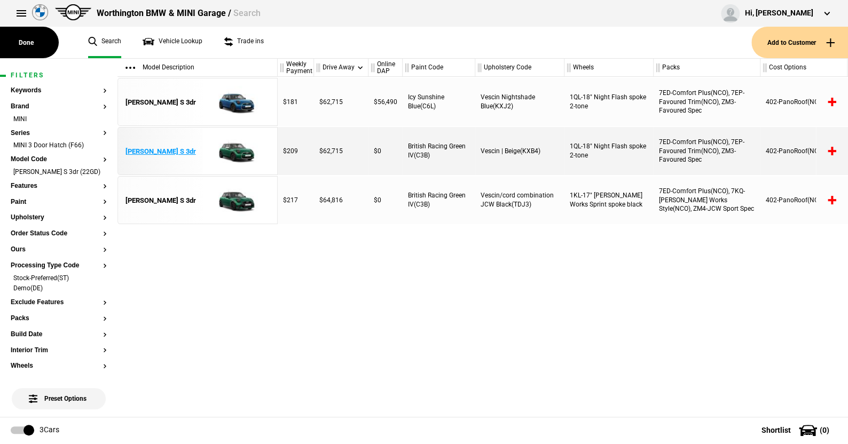
click at [237, 151] on img at bounding box center [235, 152] width 74 height 48
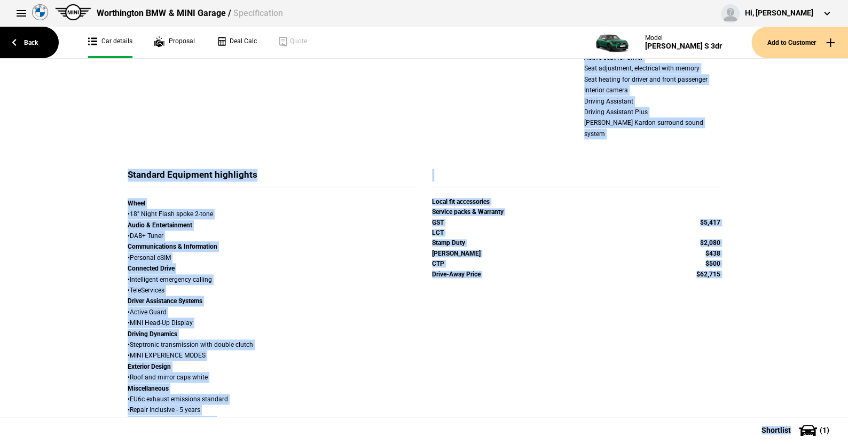
scroll to position [637, 0]
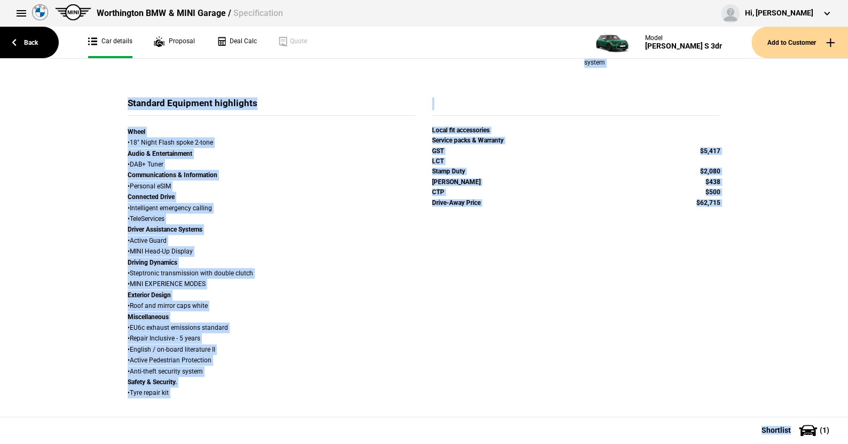
drag, startPoint x: 28, startPoint y: 82, endPoint x: 802, endPoint y: 423, distance: 846.1
click at [802, 423] on div "Back Car details Proposal Deal Calc Quote Model [PERSON_NAME] S 3dr Add to Cust…" at bounding box center [424, 251] width 848 height 385
copy div "Spec Details Remove from Shortlist Details Model [PERSON_NAME] S 3dr Variant Cy…"
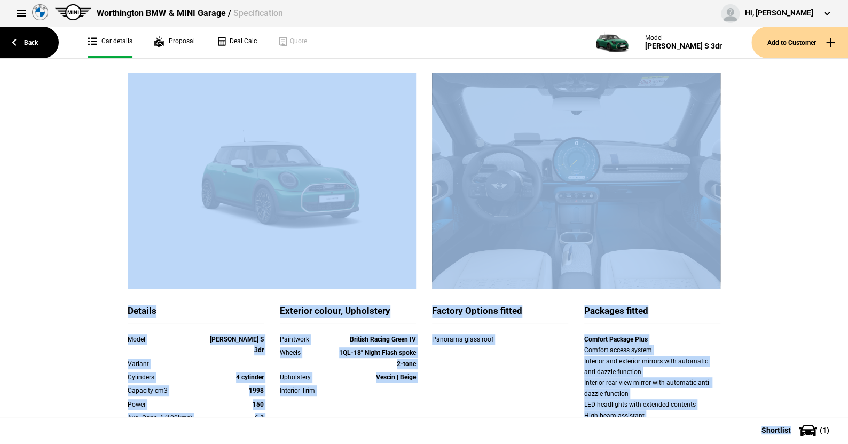
scroll to position [0, 0]
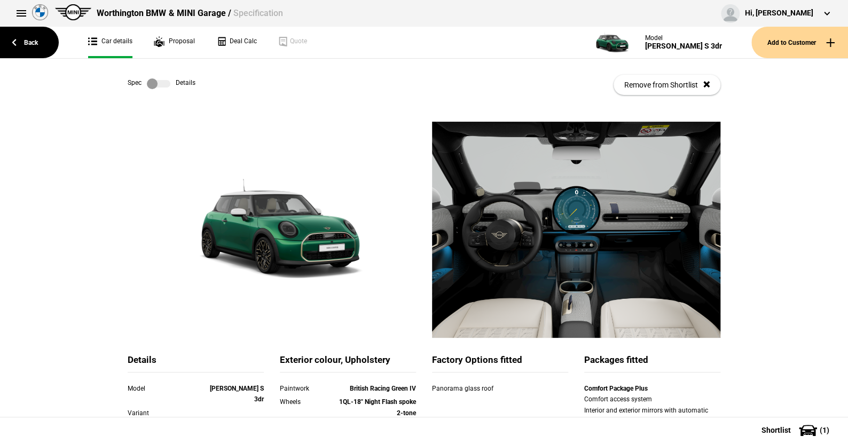
click at [165, 84] on label at bounding box center [158, 83] width 23 height 11
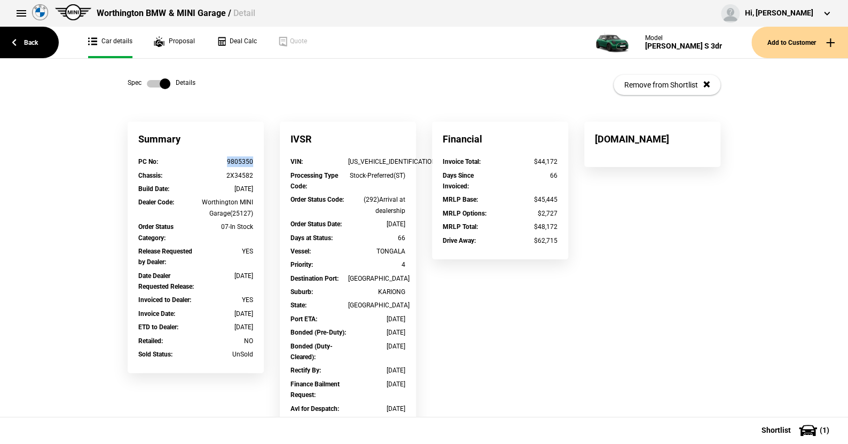
drag, startPoint x: 251, startPoint y: 160, endPoint x: 223, endPoint y: 160, distance: 28.3
click at [223, 160] on div "PC No : 9805350" at bounding box center [195, 162] width 131 height 13
copy div "9805350"
